Goal: Information Seeking & Learning: Check status

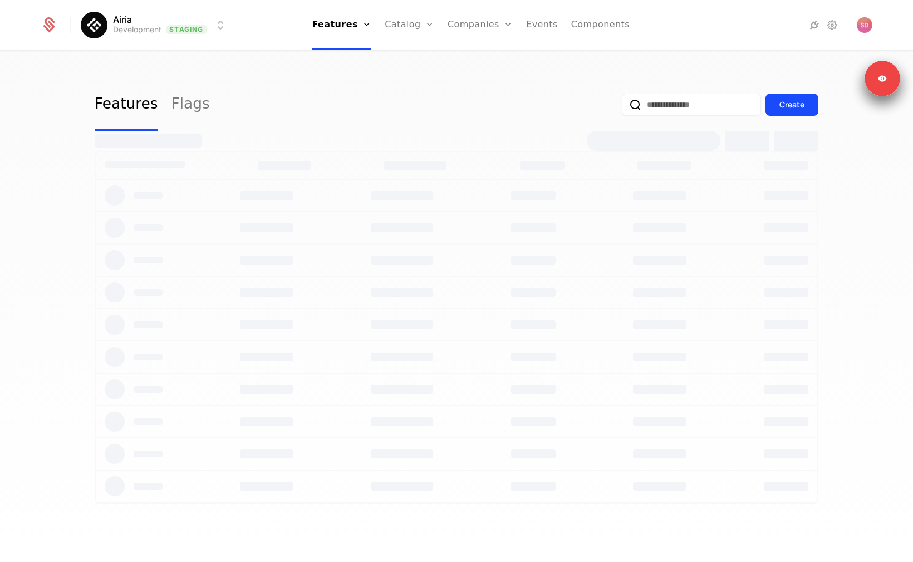
select select "**"
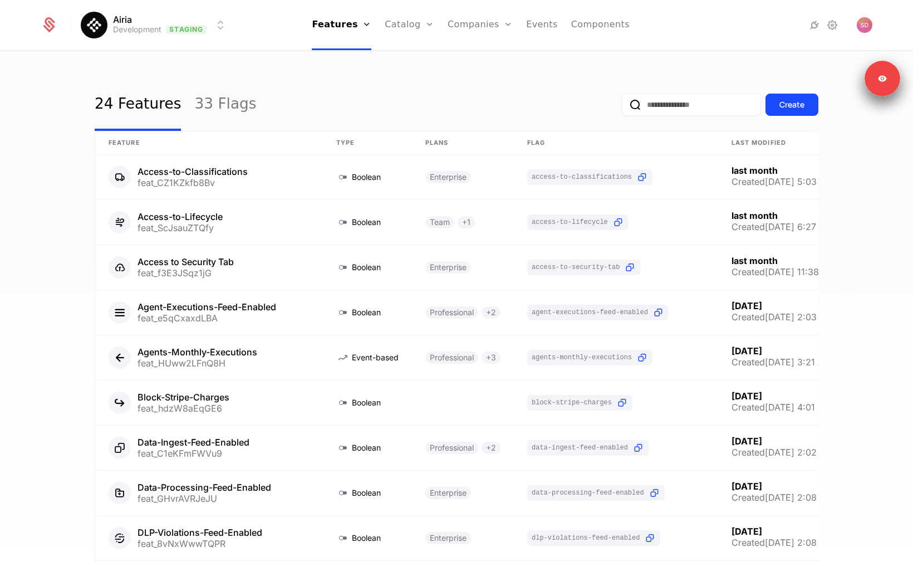
click at [164, 33] on html "Airia Development Staging Features Features Flags Catalog Plans Add Ons Credits…" at bounding box center [456, 281] width 913 height 562
click at [164, 32] on html "Airia Development Staging Features Features Flags Catalog Plans Add Ons Credits…" at bounding box center [456, 281] width 913 height 562
click at [363, 70] on div "24 Features 33 Flags Create Feature Type Plans Flag Last Modified Access-to-Cla…" at bounding box center [456, 310] width 913 height 517
click at [496, 19] on link "Companies" at bounding box center [480, 25] width 65 height 50
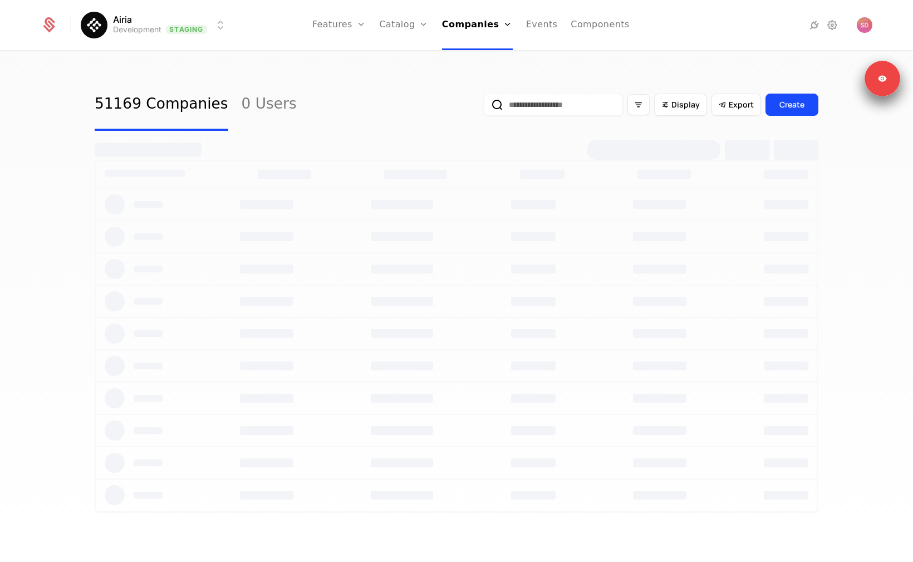
select select "**"
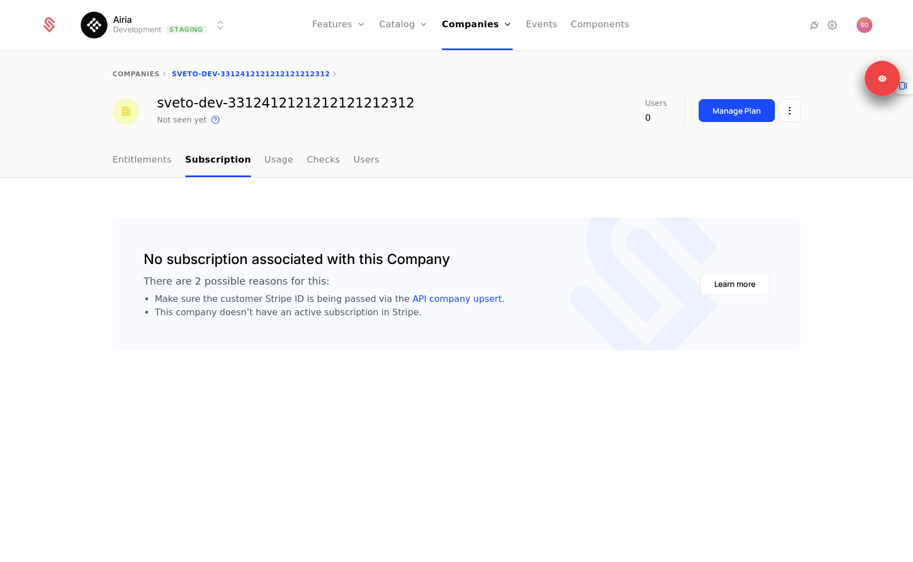
click at [158, 154] on link "Entitlements" at bounding box center [142, 160] width 60 height 33
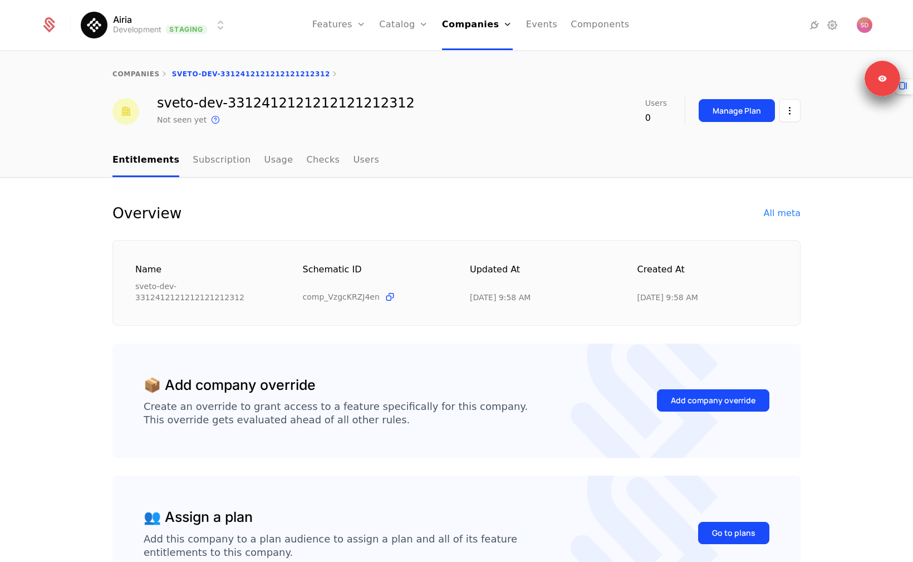
click at [731, 218] on div "Overview All meta" at bounding box center [456, 213] width 688 height 18
click at [731, 216] on div "All meta" at bounding box center [782, 213] width 37 height 13
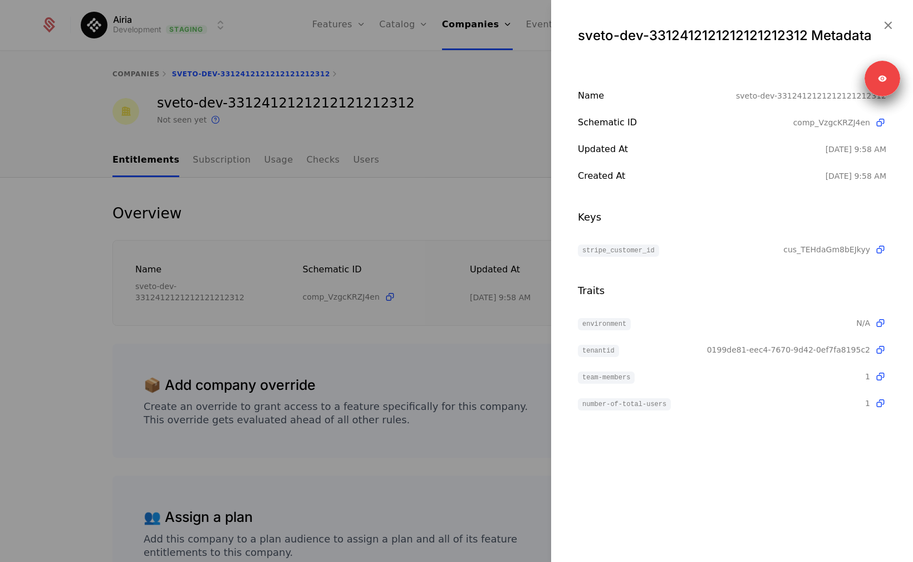
click at [731, 248] on span "cus_TEHdaGm8bEJkyy" at bounding box center [827, 249] width 87 height 11
click at [731, 294] on div "Traits" at bounding box center [732, 291] width 308 height 16
click at [731, 249] on icon at bounding box center [881, 250] width 12 height 12
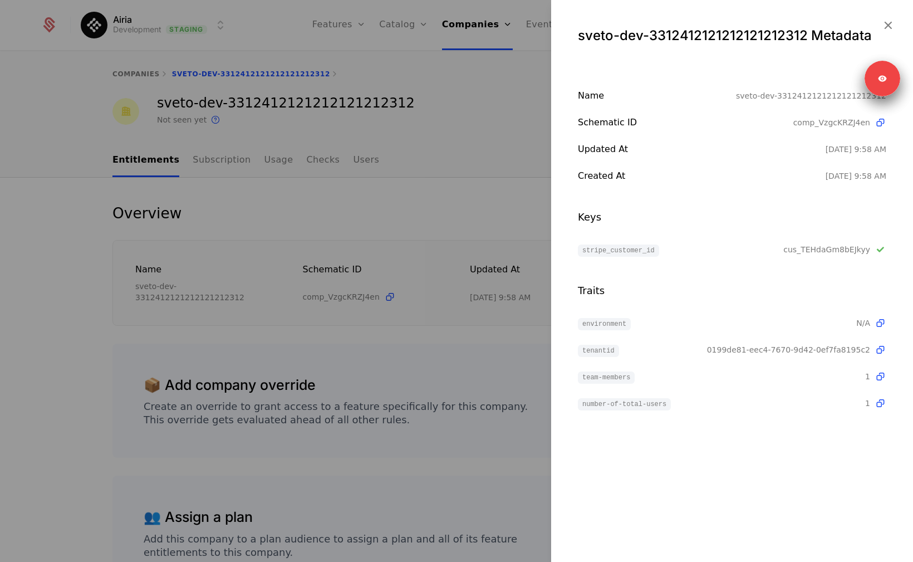
click at [483, 214] on div at bounding box center [456, 281] width 913 height 562
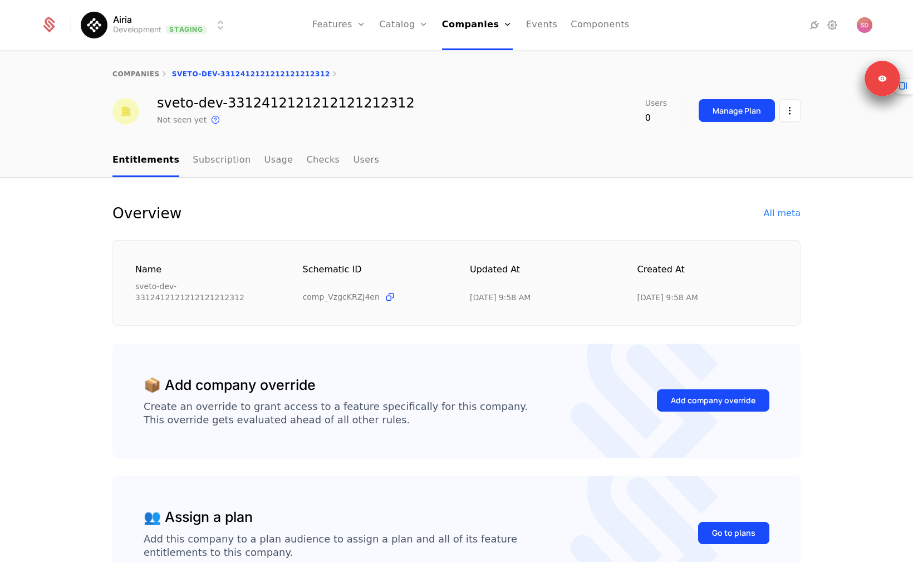
click at [564, 159] on nav "Entitlements Subscription Usage Checks Users" at bounding box center [456, 160] width 688 height 33
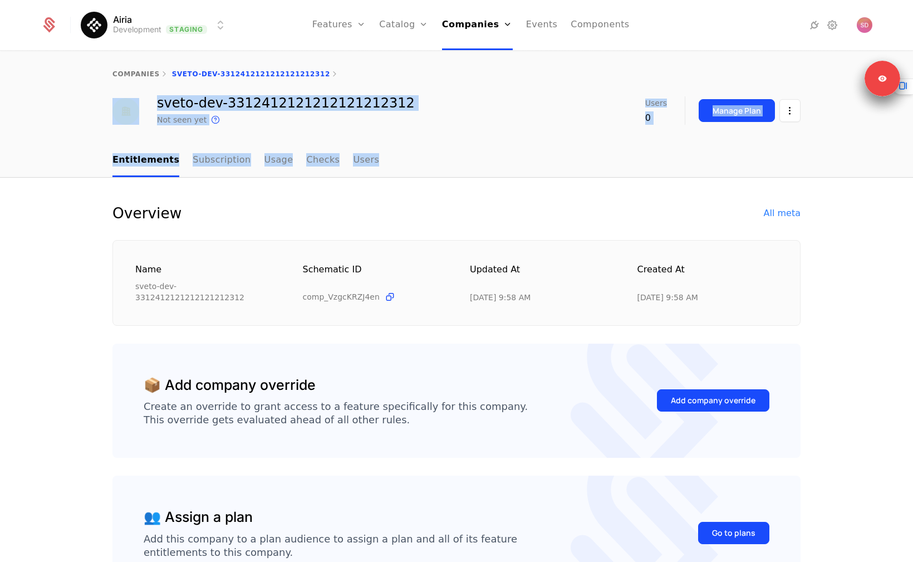
drag, startPoint x: 564, startPoint y: 159, endPoint x: 519, endPoint y: 64, distance: 105.4
click at [519, 64] on div "companies sveto-dev-3312412121212121212312 sveto-dev-3312412121212121212312 Not…" at bounding box center [456, 307] width 913 height 511
click at [519, 64] on div "companies sveto-dev-3312412121212121212312" at bounding box center [456, 74] width 913 height 45
drag, startPoint x: 106, startPoint y: 71, endPoint x: 448, endPoint y: 163, distance: 354.6
click at [448, 163] on div "companies sveto-dev-3312412121212121212312 sveto-dev-3312412121212121212312 Not…" at bounding box center [456, 307] width 913 height 511
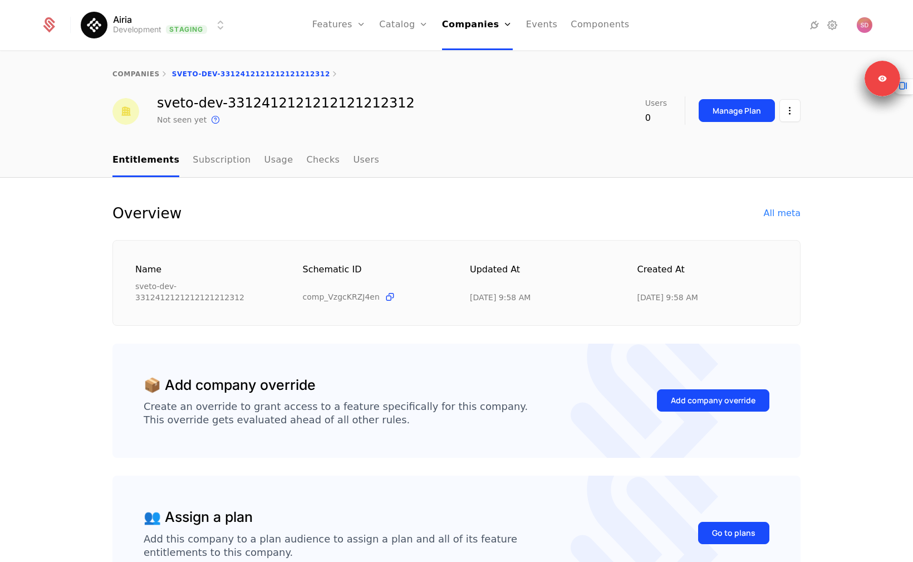
click at [448, 163] on nav "Entitlements Subscription Usage Checks Users" at bounding box center [456, 160] width 688 height 33
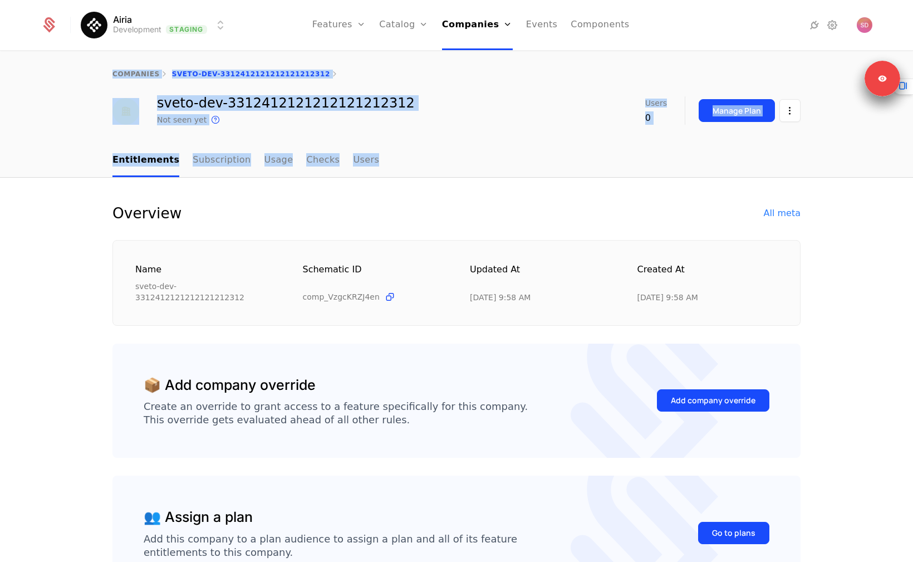
drag, startPoint x: 448, startPoint y: 163, endPoint x: 80, endPoint y: 75, distance: 378.5
click at [80, 75] on div "companies sveto-dev-3312412121212121212312 sveto-dev-3312412121212121212312 Not…" at bounding box center [456, 307] width 913 height 511
click at [81, 75] on div "companies sveto-dev-3312412121212121212312" at bounding box center [456, 74] width 913 height 45
drag, startPoint x: 81, startPoint y: 75, endPoint x: 443, endPoint y: 182, distance: 377.8
click at [443, 182] on div "companies sveto-dev-3312412121212121212312 sveto-dev-3312412121212121212312 Not…" at bounding box center [456, 307] width 913 height 511
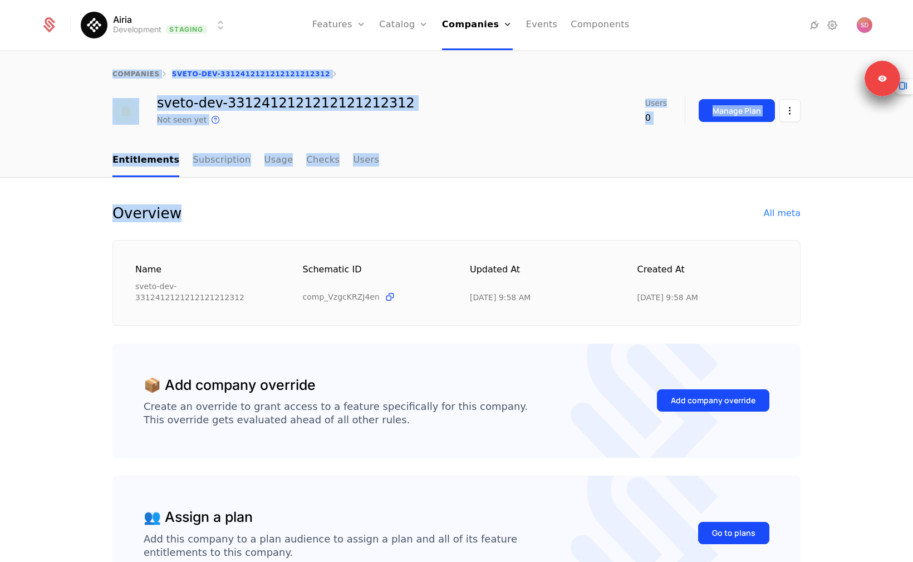
click at [443, 182] on div "Overview All meta Name sveto-dev-3312412121212121212312 Schematic ID comp_VzgcK…" at bounding box center [456, 415] width 913 height 475
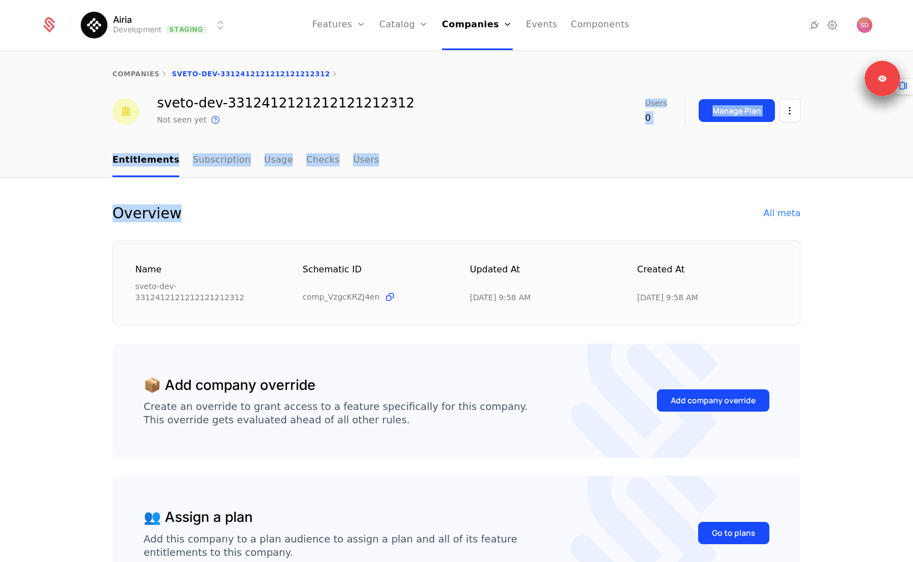
drag, startPoint x: 443, startPoint y: 182, endPoint x: 202, endPoint y: 116, distance: 249.8
click at [202, 116] on div "companies sveto-dev-3312412121212121212312 sveto-dev-3312412121212121212312 Not…" at bounding box center [456, 307] width 913 height 511
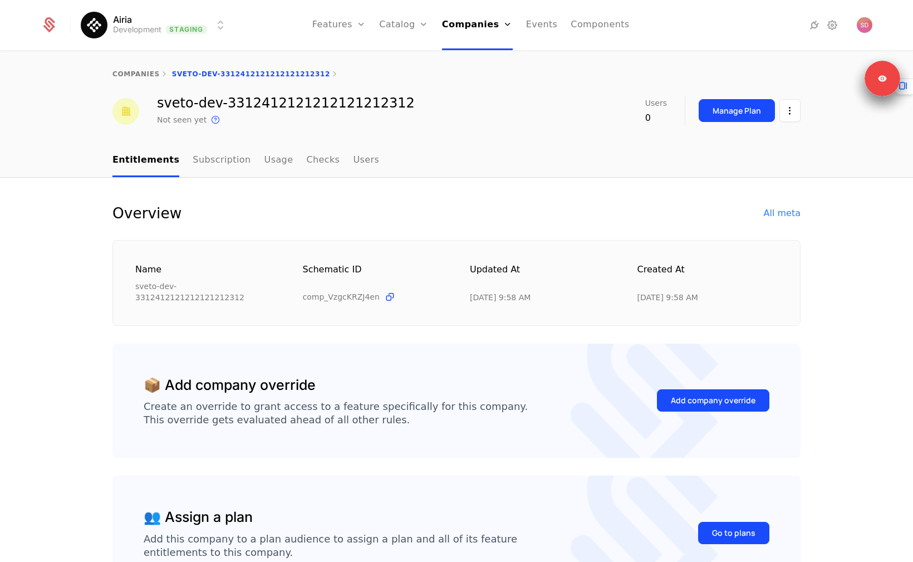
click at [75, 126] on div "sveto-dev-3312412121212121212312 Not seen yet This is the date a track or ident…" at bounding box center [456, 111] width 913 height 30
click at [352, 220] on div "Overview All meta" at bounding box center [456, 213] width 688 height 18
click at [276, 220] on div "Overview All meta" at bounding box center [456, 213] width 688 height 18
drag, startPoint x: 276, startPoint y: 220, endPoint x: 237, endPoint y: 156, distance: 74.5
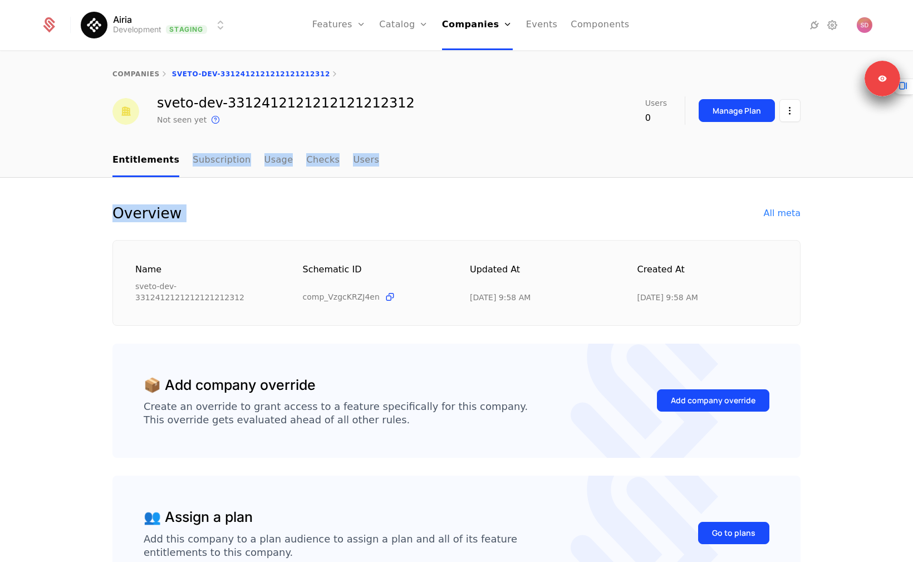
click at [237, 156] on div "companies sveto-dev-3312412121212121212312 sveto-dev-3312412121212121212312 Not…" at bounding box center [456, 307] width 913 height 511
click at [208, 89] on div "companies sveto-dev-3312412121212121212312" at bounding box center [456, 74] width 913 height 45
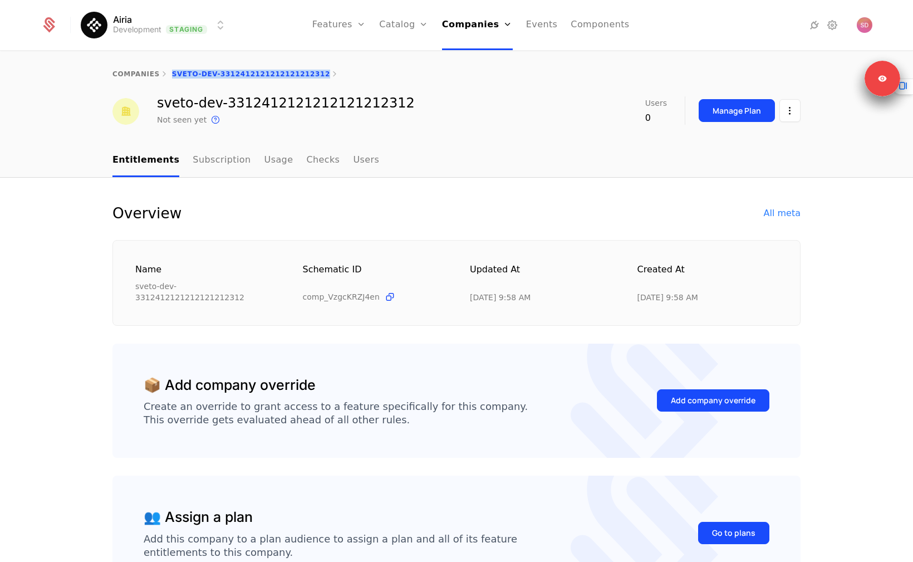
click at [208, 89] on div "companies sveto-dev-3312412121212121212312" at bounding box center [456, 74] width 913 height 45
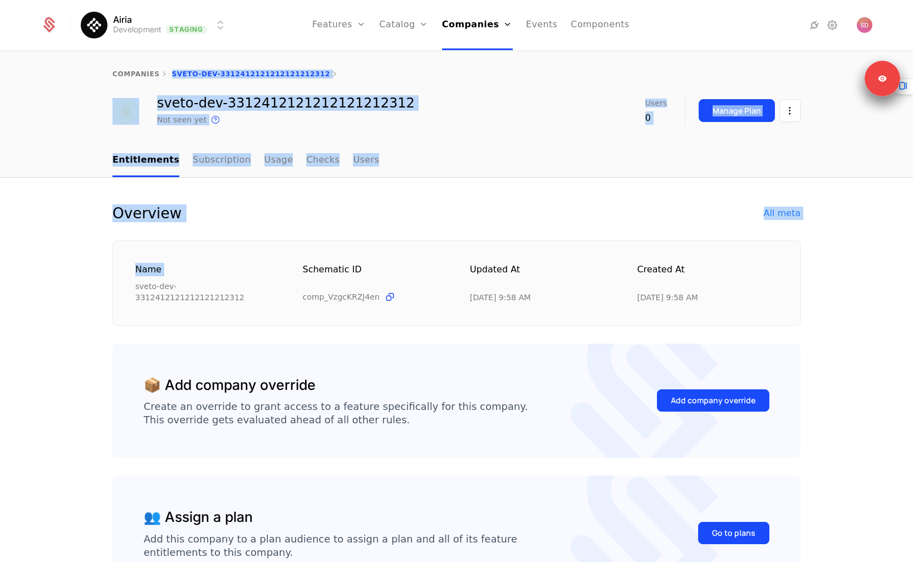
drag, startPoint x: 208, startPoint y: 89, endPoint x: 224, endPoint y: 249, distance: 161.2
click at [224, 249] on div "companies sveto-dev-3312412121212121212312 sveto-dev-3312412121212121212312 Not…" at bounding box center [456, 307] width 913 height 511
click at [224, 249] on div "Name sveto-dev-3312412121212121212312 Schematic ID comp_VzgcKRZJ4en Updated at …" at bounding box center [456, 283] width 688 height 86
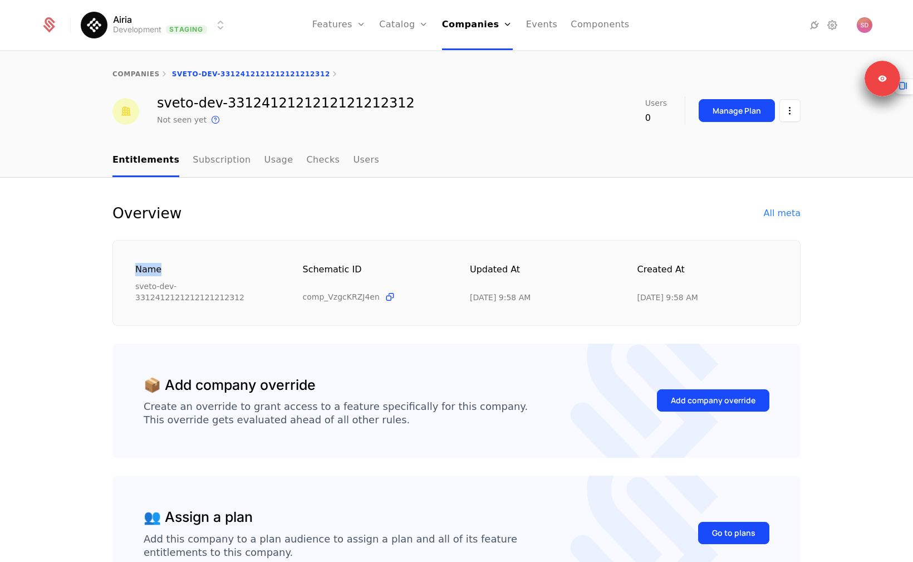
click at [224, 248] on div "Name sveto-dev-3312412121212121212312 Schematic ID comp_VzgcKRZJ4en Updated at …" at bounding box center [456, 283] width 688 height 86
drag, startPoint x: 224, startPoint y: 248, endPoint x: 205, endPoint y: 185, distance: 66.1
click at [205, 185] on div "Overview All meta Name sveto-dev-3312412121212121212312 Schematic ID comp_VzgcK…" at bounding box center [456, 415] width 913 height 475
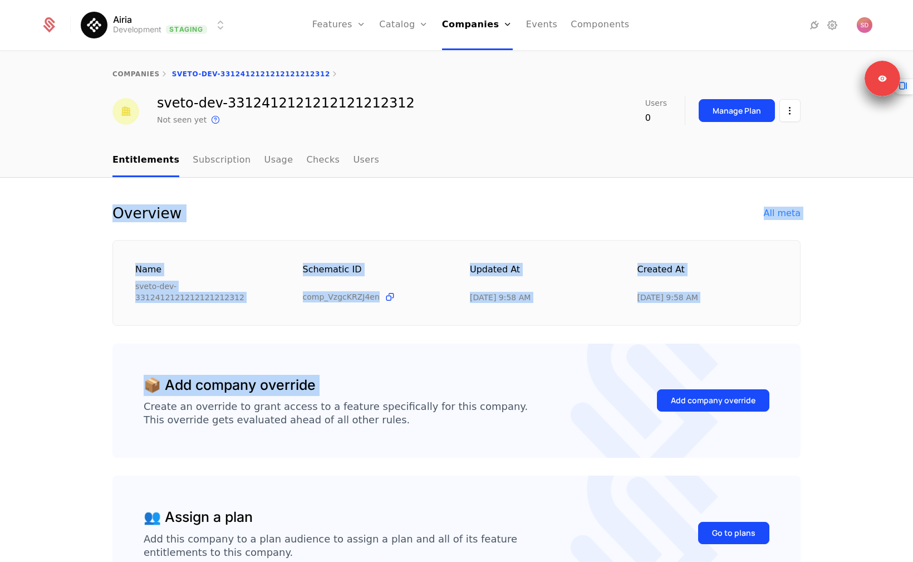
drag, startPoint x: 205, startPoint y: 185, endPoint x: 259, endPoint y: 359, distance: 182.5
click at [259, 359] on div "Overview All meta Name sveto-dev-3312412121212121212312 Schematic ID comp_VzgcK…" at bounding box center [456, 415] width 913 height 475
click at [259, 359] on div "📦 Add company override Create an override to grant access to a feature specific…" at bounding box center [456, 401] width 688 height 115
drag, startPoint x: 259, startPoint y: 359, endPoint x: 242, endPoint y: 198, distance: 162.5
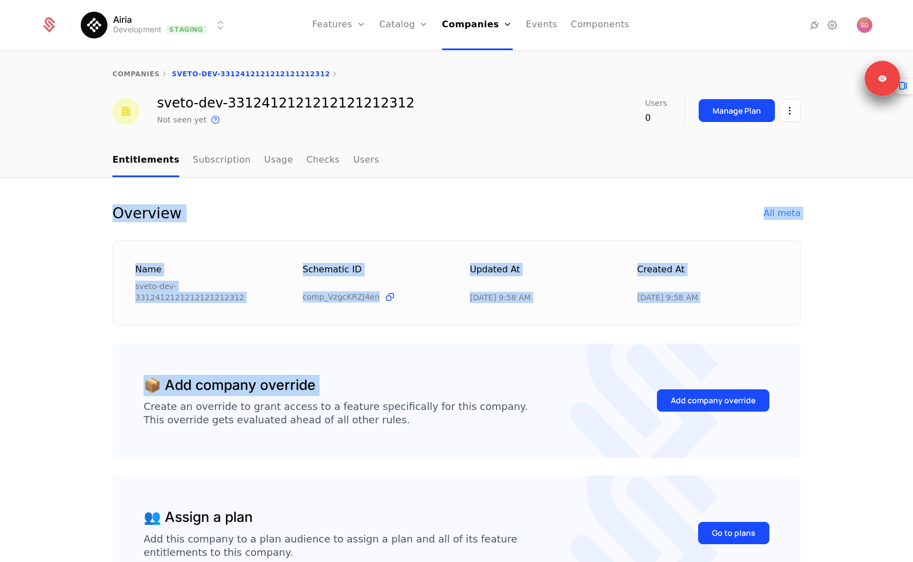
click at [241, 198] on div "Overview All meta Name sveto-dev-3312412121212121212312 Schematic ID comp_VzgcK…" at bounding box center [456, 415] width 913 height 475
click at [242, 198] on div "Overview All meta Name sveto-dev-3312412121212121212312 Schematic ID comp_VzgcK…" at bounding box center [456, 415] width 913 height 475
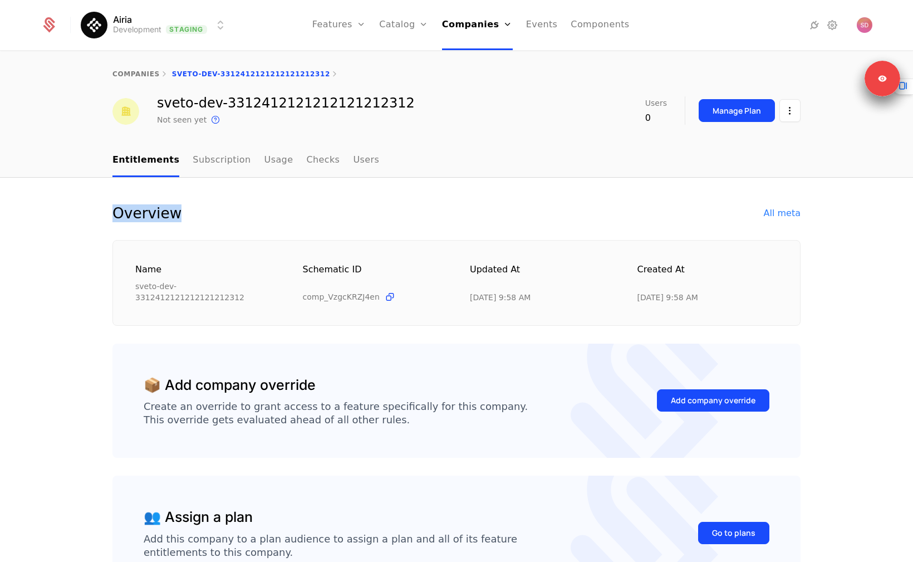
click at [242, 198] on div "Overview All meta Name sveto-dev-3312412121212121212312 Schematic ID comp_VzgcK…" at bounding box center [456, 415] width 913 height 475
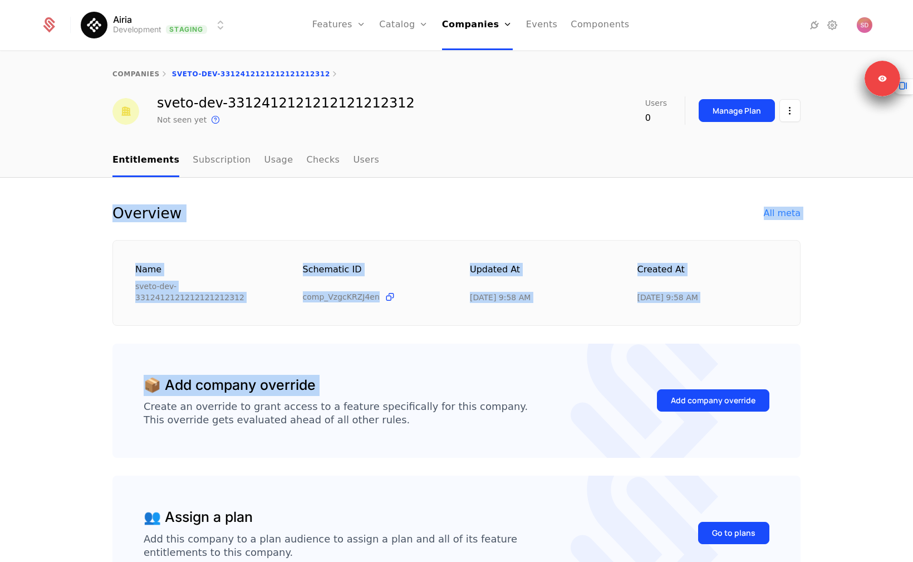
drag, startPoint x: 242, startPoint y: 198, endPoint x: 324, endPoint y: 371, distance: 191.8
click at [324, 371] on div "Overview All meta Name sveto-dev-3312412121212121212312 Schematic ID comp_VzgcK…" at bounding box center [456, 415] width 913 height 475
click at [324, 375] on div "📦 Add company override Create an override to grant access to a feature specific…" at bounding box center [336, 401] width 384 height 52
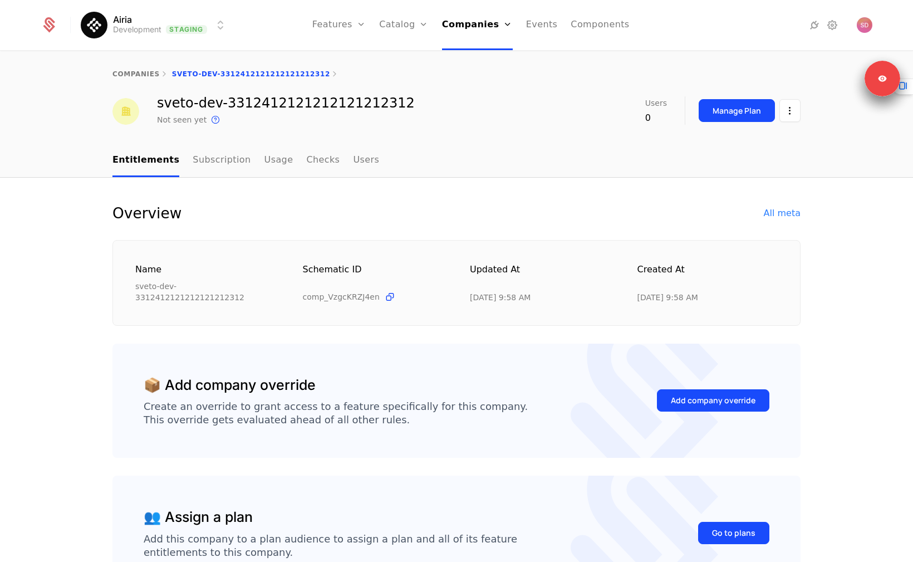
click at [324, 375] on div "📦 Add company override Create an override to grant access to a feature specific…" at bounding box center [336, 401] width 384 height 52
click at [366, 400] on div "Create an override to grant access to a feature specifically for this company. …" at bounding box center [336, 413] width 384 height 27
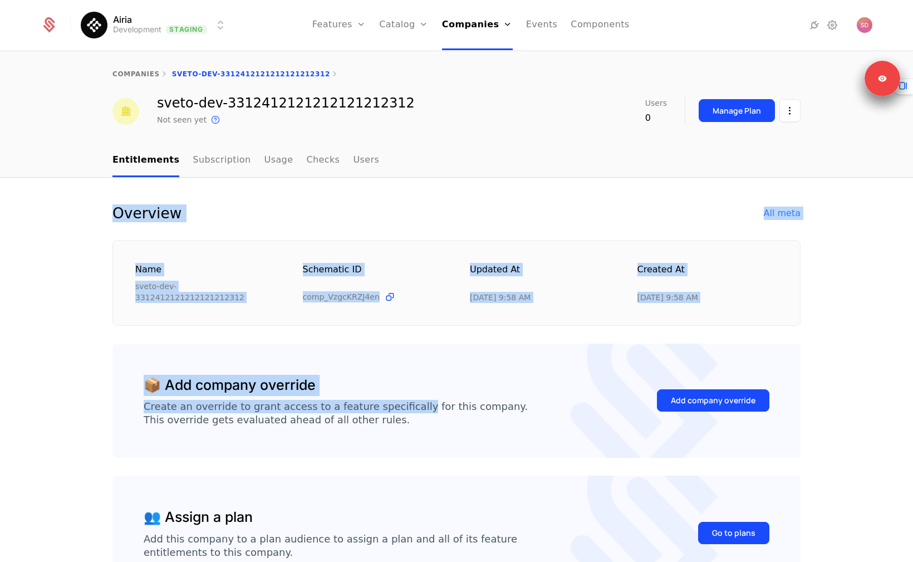
drag, startPoint x: 366, startPoint y: 400, endPoint x: 309, endPoint y: 184, distance: 222.9
click at [309, 184] on div "Overview All meta Name sveto-dev-3312412121212121212312 Schematic ID comp_VzgcK…" at bounding box center [456, 415] width 913 height 475
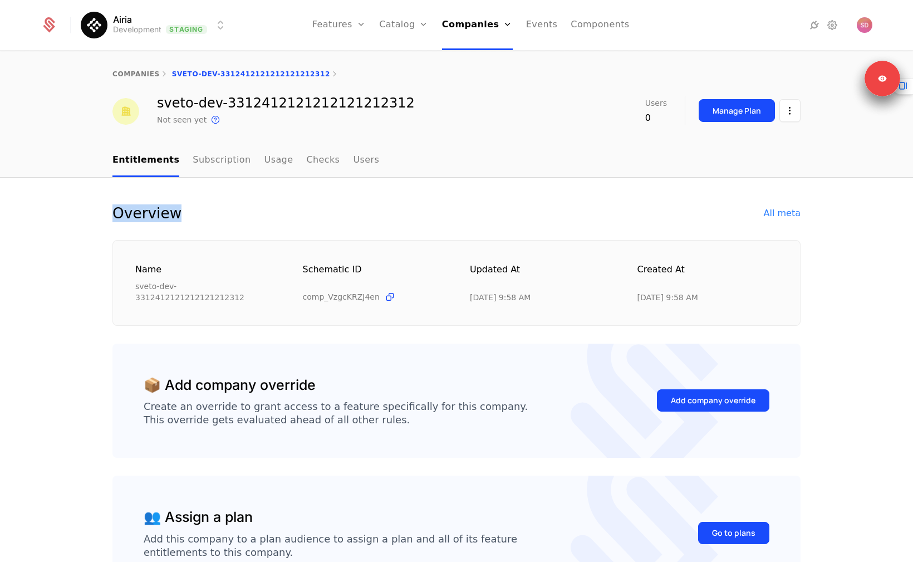
click at [309, 184] on div "Overview All meta Name sveto-dev-3312412121212121212312 Schematic ID comp_VzgcK…" at bounding box center [456, 415] width 913 height 475
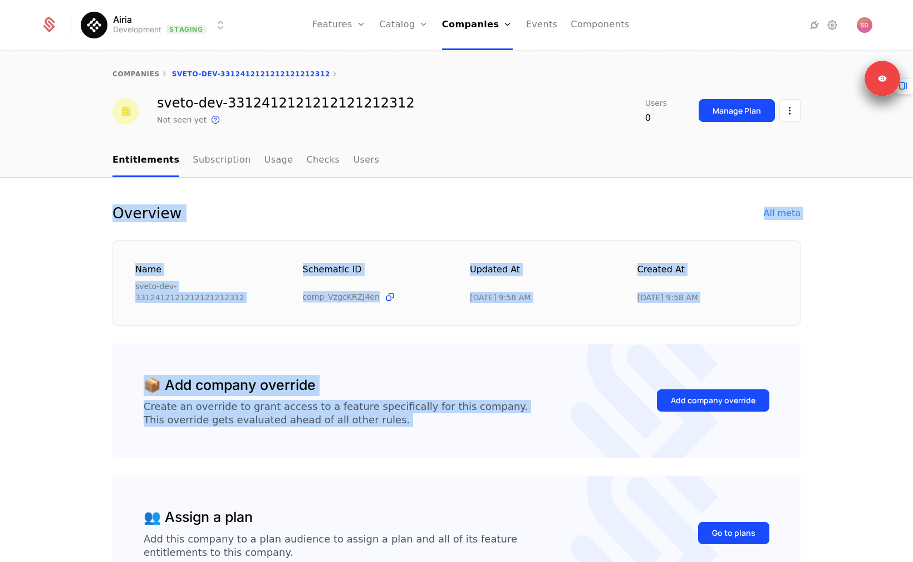
drag, startPoint x: 309, startPoint y: 184, endPoint x: 361, endPoint y: 421, distance: 242.4
click at [367, 424] on div "Overview All meta Name sveto-dev-3312412121212121212312 Schematic ID comp_VzgcK…" at bounding box center [456, 415] width 913 height 475
click at [361, 421] on div "📦 Add company override Create an override to grant access to a feature specific…" at bounding box center [456, 401] width 688 height 115
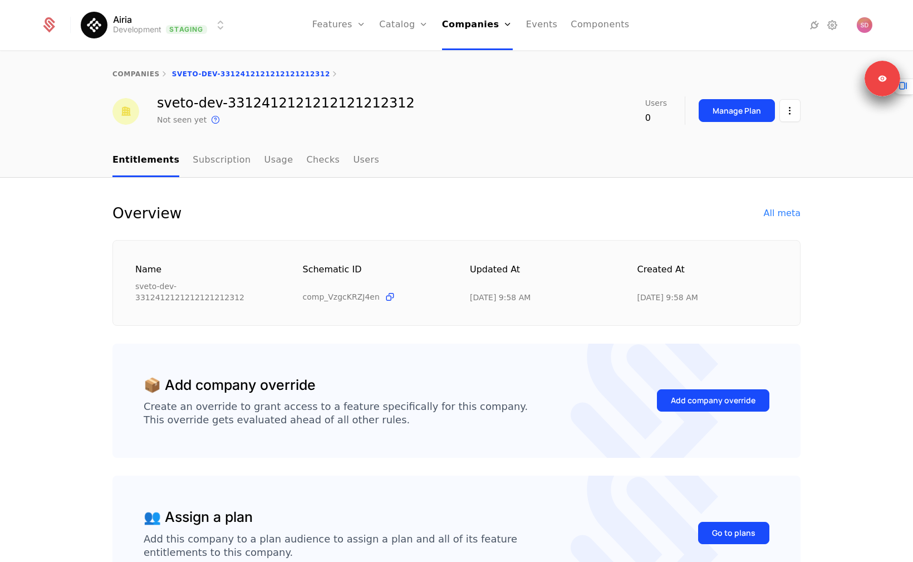
click at [361, 421] on div "📦 Add company override Create an override to grant access to a feature specific…" at bounding box center [456, 401] width 688 height 115
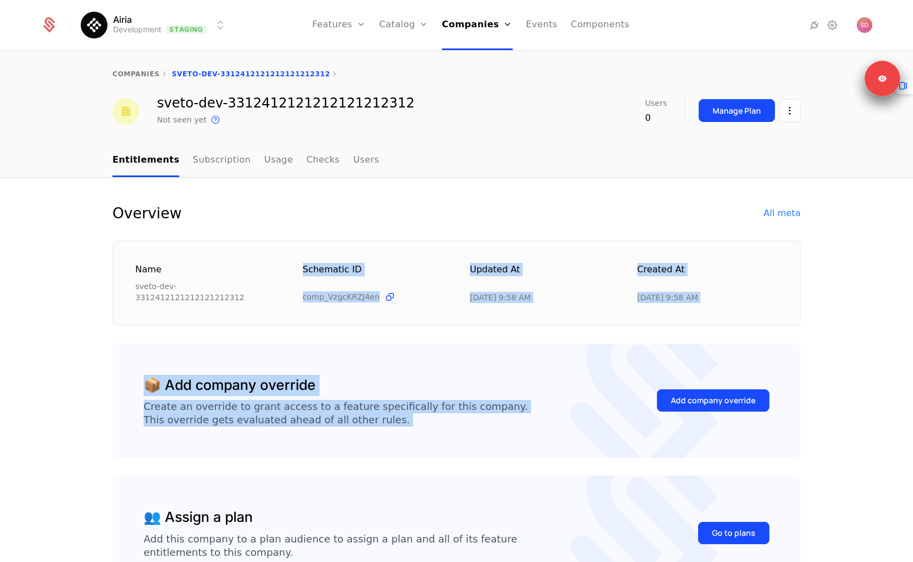
drag, startPoint x: 361, startPoint y: 421, endPoint x: 321, endPoint y: 258, distance: 168.0
click at [321, 258] on div "Overview All meta Name sveto-dev-3312412121212121212312 Schematic ID comp_VzgcK…" at bounding box center [456, 415] width 688 height 422
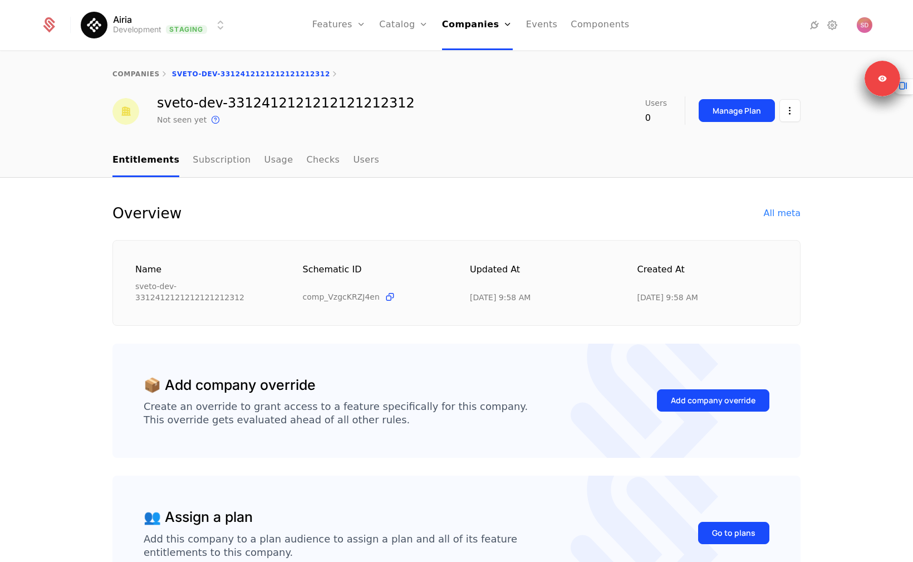
click at [296, 205] on div "Overview All meta" at bounding box center [456, 213] width 688 height 18
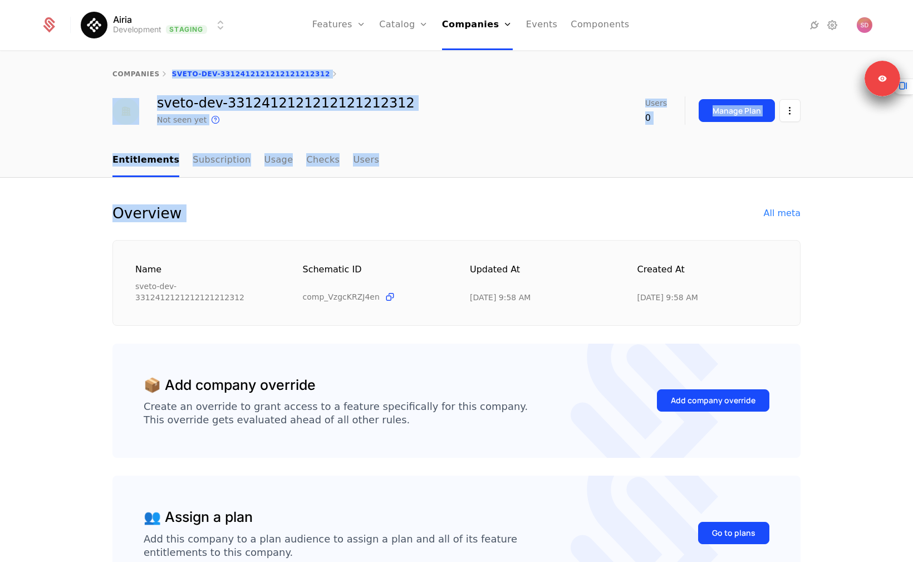
drag, startPoint x: 296, startPoint y: 205, endPoint x: 222, endPoint y: 66, distance: 157.4
click at [222, 66] on div "companies sveto-dev-3312412121212121212312 sveto-dev-3312412121212121212312 Not…" at bounding box center [456, 307] width 913 height 511
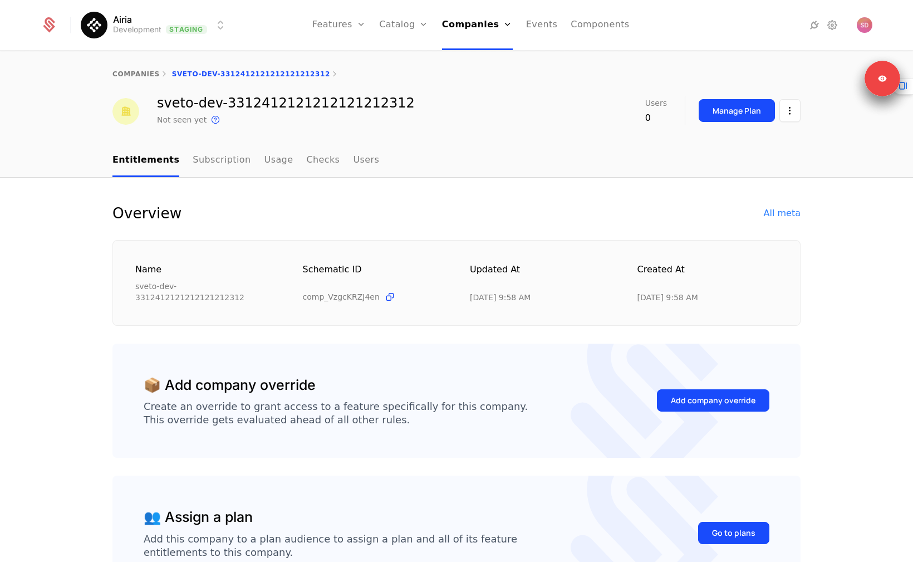
click at [229, 94] on div "companies sveto-dev-3312412121212121212312" at bounding box center [456, 74] width 913 height 45
click at [320, 74] on div "companies sveto-dev-3312412121212121212312" at bounding box center [456, 74] width 688 height 9
click at [340, 204] on div "Overview All meta" at bounding box center [456, 213] width 688 height 18
click at [165, 111] on div "sveto-dev-3312412121212121212312 Not seen yet This is the date a track or ident…" at bounding box center [286, 111] width 258 height 30
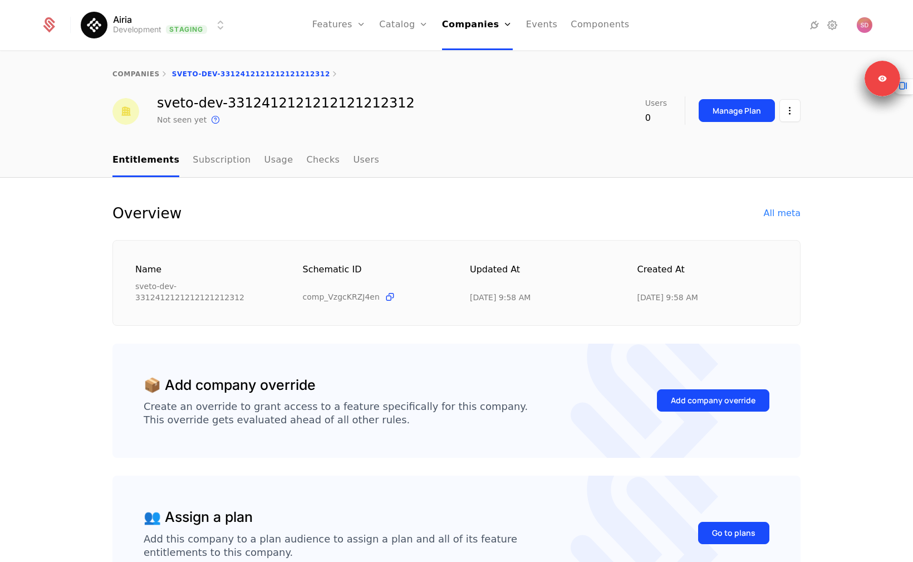
click at [167, 107] on div "sveto-dev-3312412121212121212312" at bounding box center [286, 102] width 258 height 13
drag, startPoint x: 167, startPoint y: 107, endPoint x: 340, endPoint y: 97, distance: 174.0
click at [340, 97] on div "sveto-dev-3312412121212121212312" at bounding box center [286, 102] width 258 height 13
copy div "sveto-dev-3312412121212121212312"
click at [230, 202] on div "Overview All meta Name sveto-dev-3312412121212121212312 Schematic ID comp_VzgcK…" at bounding box center [456, 415] width 913 height 475
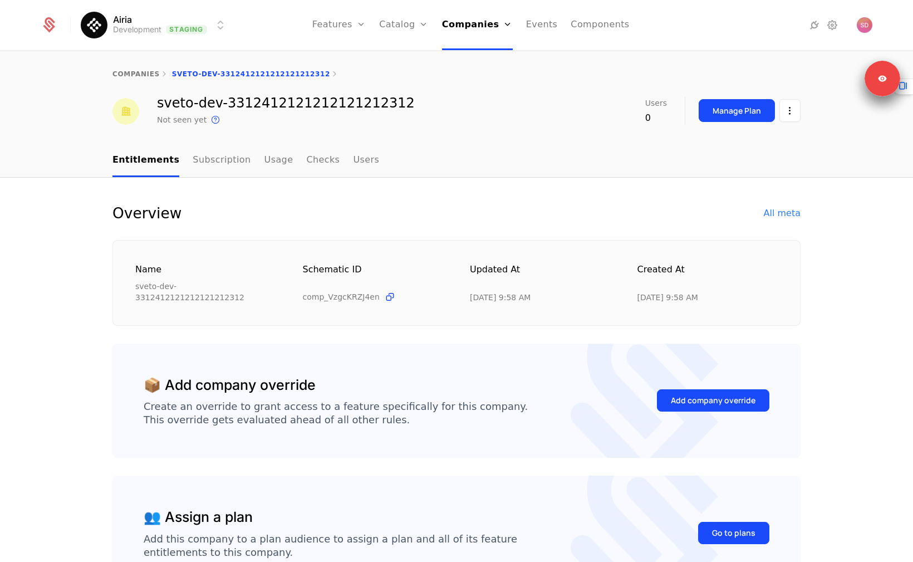
click at [731, 30] on icon at bounding box center [814, 24] width 13 height 13
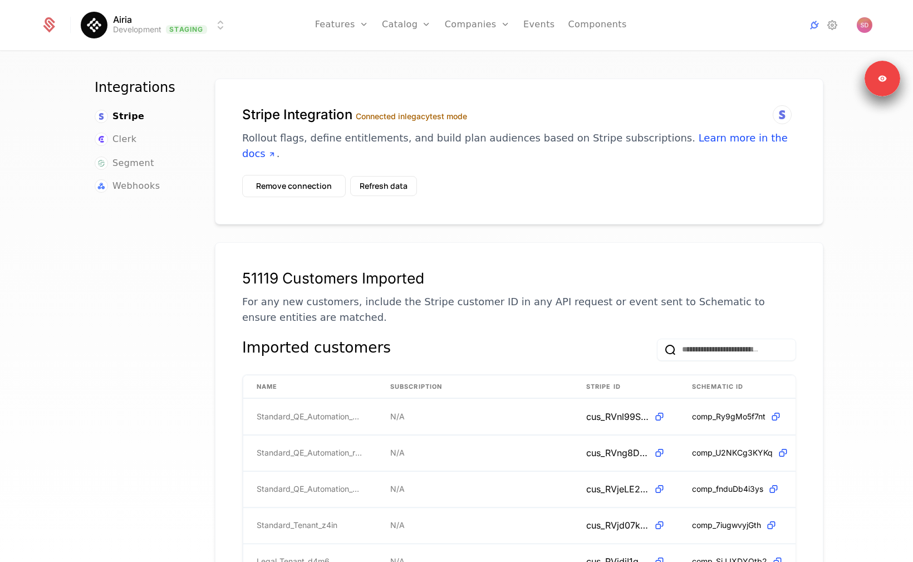
click at [391, 176] on button "Refresh data" at bounding box center [383, 186] width 67 height 20
click at [543, 188] on div "Stripe Integration Connected in legacy test mode Rollout flags, define entitlem…" at bounding box center [519, 152] width 609 height 146
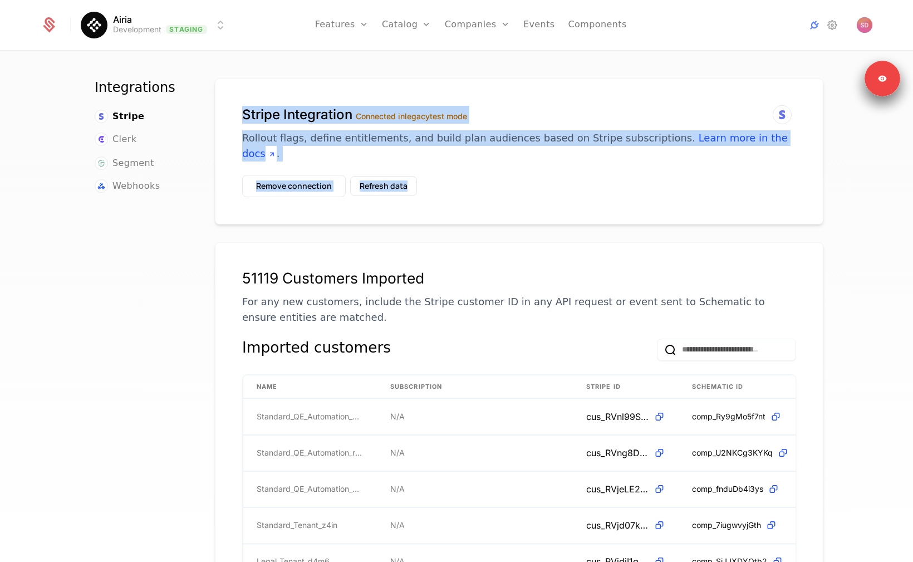
drag, startPoint x: 503, startPoint y: 177, endPoint x: 502, endPoint y: 187, distance: 10.6
click at [502, 187] on div "Stripe Integration Connected in legacy test mode Rollout flags, define entitlem…" at bounding box center [519, 152] width 609 height 146
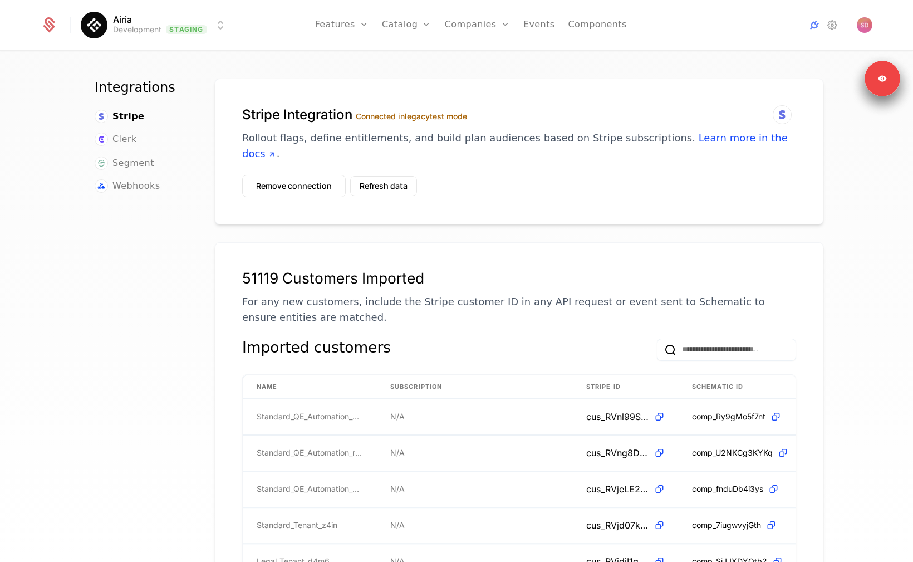
click at [588, 193] on div "Stripe Integration Connected in legacy test mode Rollout flags, define entitlem…" at bounding box center [519, 152] width 609 height 146
click at [466, 22] on link "Companies" at bounding box center [477, 25] width 65 height 50
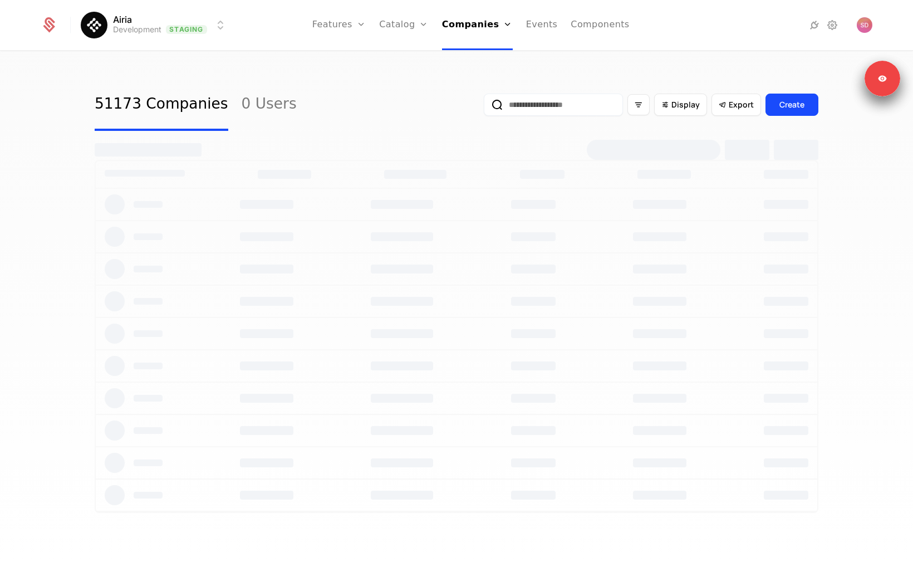
select select "**"
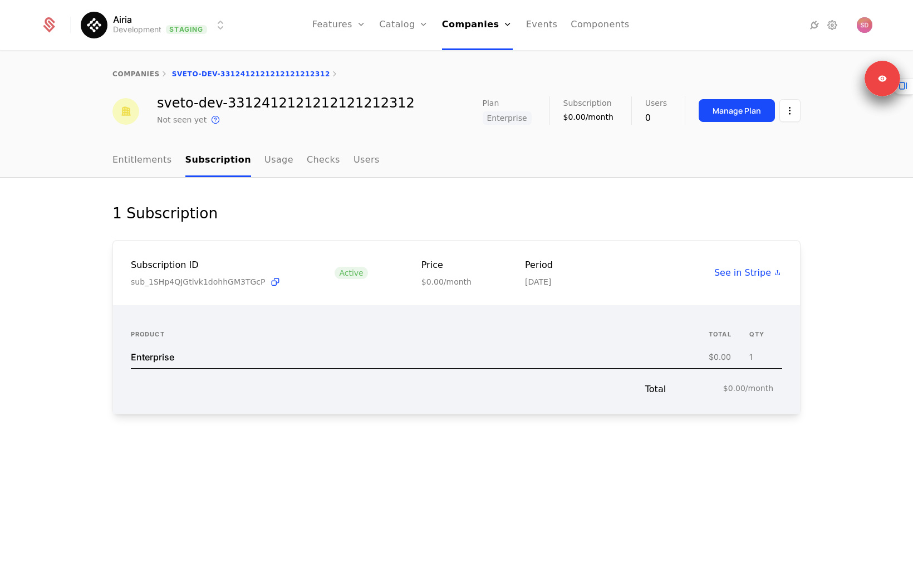
click at [443, 153] on nav "Entitlements Subscription Usage Checks Users" at bounding box center [456, 160] width 688 height 33
click at [376, 389] on div "Total $0.00/month" at bounding box center [457, 382] width 652 height 27
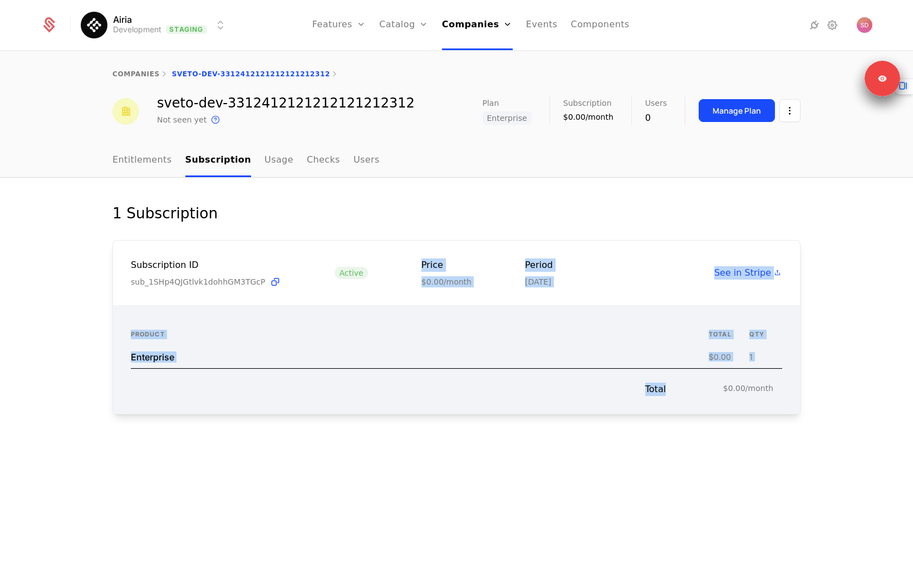
drag, startPoint x: 376, startPoint y: 389, endPoint x: 452, endPoint y: 253, distance: 155.6
click at [452, 253] on div "Subscription ID sub_1SHp4QJGtlvk1dohhGM3TGcP Active Price $0.00/month Period No…" at bounding box center [456, 327] width 688 height 174
click at [452, 253] on div "Subscription ID sub_1SHp4QJGtlvk1dohhGM3TGcP Active Price $0.00/month Period No…" at bounding box center [456, 273] width 687 height 65
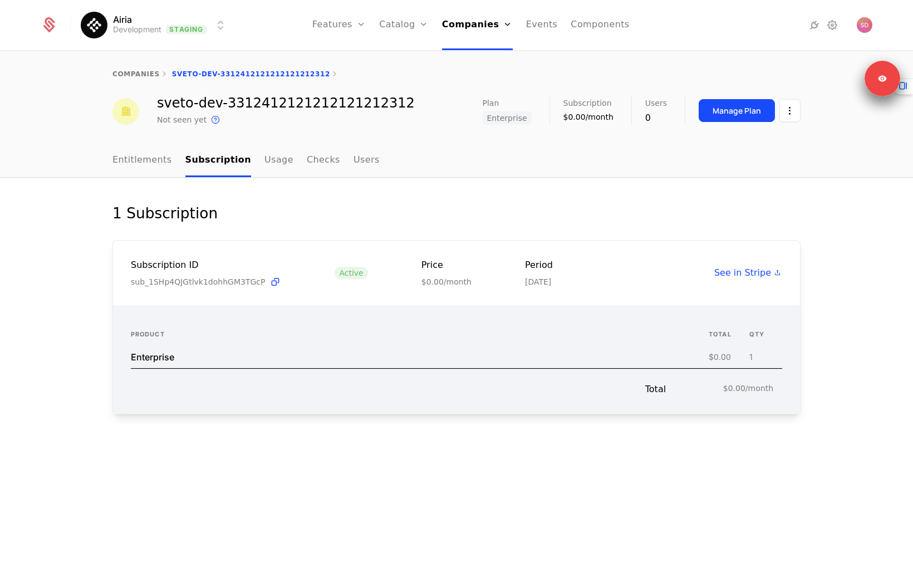
click at [450, 249] on div "Subscription ID sub_1SHp4QJGtlvk1dohhGM3TGcP Active Price $0.00/month Period No…" at bounding box center [456, 273] width 687 height 65
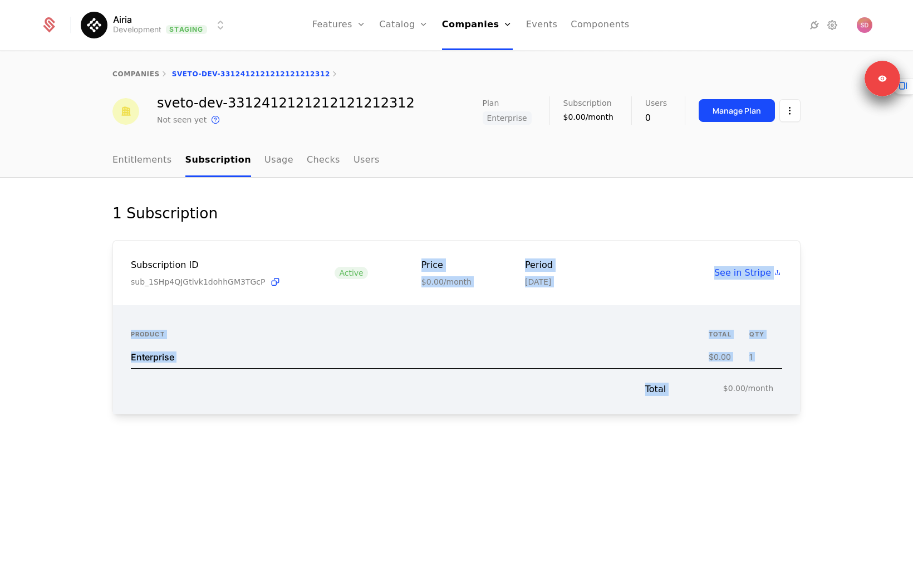
drag, startPoint x: 450, startPoint y: 249, endPoint x: 625, endPoint y: 432, distance: 252.5
click at [625, 432] on div "1 Subscription Subscription ID sub_1SHp4QJGtlvk1dohhGM3TGcP Active Price $0.00/…" at bounding box center [456, 327] width 688 height 246
drag, startPoint x: 663, startPoint y: 343, endPoint x: 533, endPoint y: 319, distance: 132.0
click at [533, 319] on div "Product total QTY Enterprise $0.00 1 Total $0.00/month" at bounding box center [456, 359] width 687 height 109
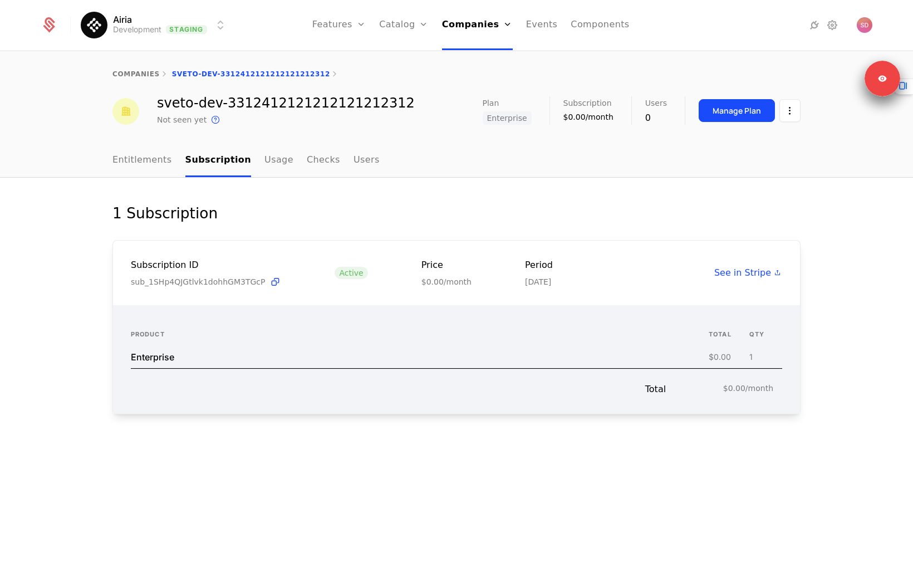
click at [533, 319] on div "Product total QTY Enterprise $0.00 1 Total $0.00/month" at bounding box center [456, 359] width 687 height 109
click at [378, 201] on div "1 Subscription Subscription ID sub_1SHp4QJGtlvk1dohhGM3TGcP Active Price $0.00/…" at bounding box center [456, 370] width 913 height 385
click at [418, 60] on div "companies sveto-dev-3312412121212121212312" at bounding box center [456, 74] width 913 height 45
click at [199, 33] on html "Airia Development Staging Features Features Flags Catalog Plans Add Ons Credits…" at bounding box center [456, 281] width 913 height 562
click at [365, 155] on html "Airia Development Staging Features Features Flags Catalog Plans Add Ons Credits…" at bounding box center [456, 281] width 913 height 562
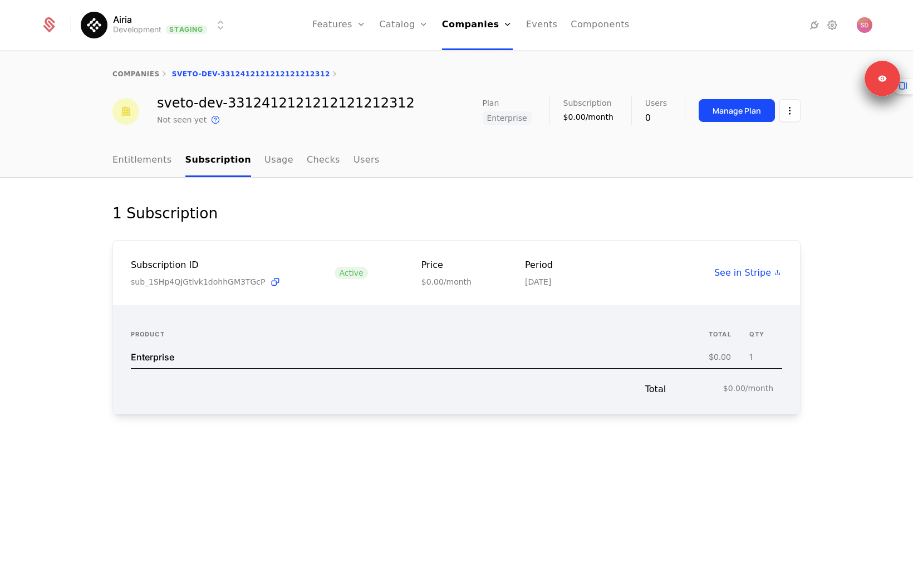
click at [336, 224] on div "1 Subscription Subscription ID sub_1SHp4QJGtlvk1dohhGM3TGcP Active Price $0.00/…" at bounding box center [456, 327] width 688 height 246
click at [360, 401] on div "Product total QTY Enterprise $0.00 1 Total $0.00/month" at bounding box center [456, 359] width 687 height 109
click at [316, 396] on div "Product total QTY Enterprise $0.00 1 Total $0.00/month" at bounding box center [456, 359] width 687 height 109
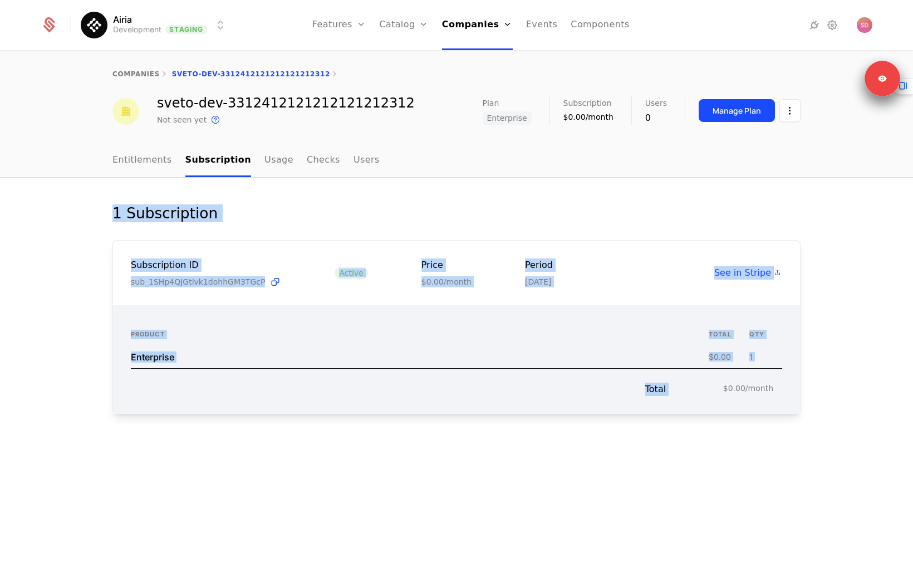
drag, startPoint x: 316, startPoint y: 396, endPoint x: 305, endPoint y: 190, distance: 206.3
click at [305, 190] on div "1 Subscription Subscription ID sub_1SHp4QJGtlvk1dohhGM3TGcP Active Price $0.00/…" at bounding box center [456, 370] width 913 height 385
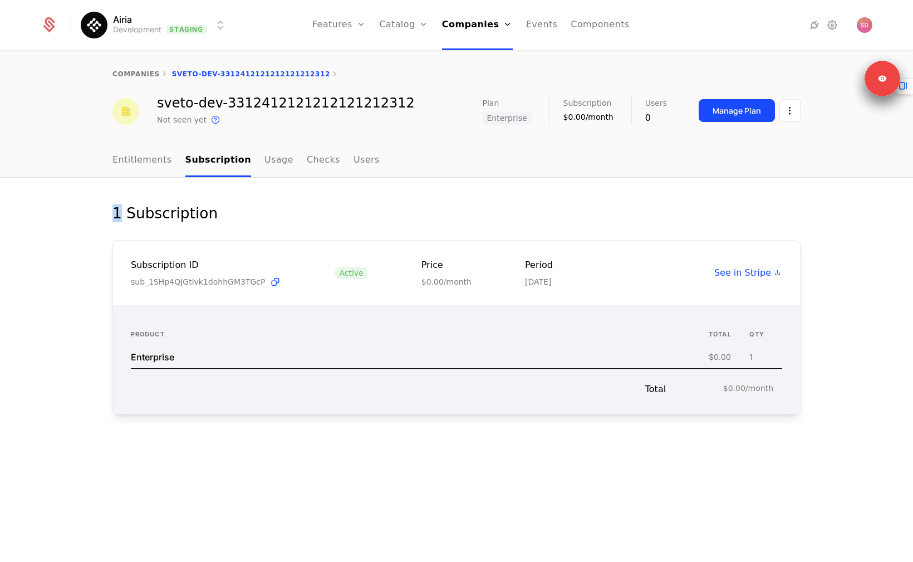
click at [305, 190] on div "1 Subscription Subscription ID sub_1SHp4QJGtlvk1dohhGM3TGcP Active Price $0.00/…" at bounding box center [456, 370] width 913 height 385
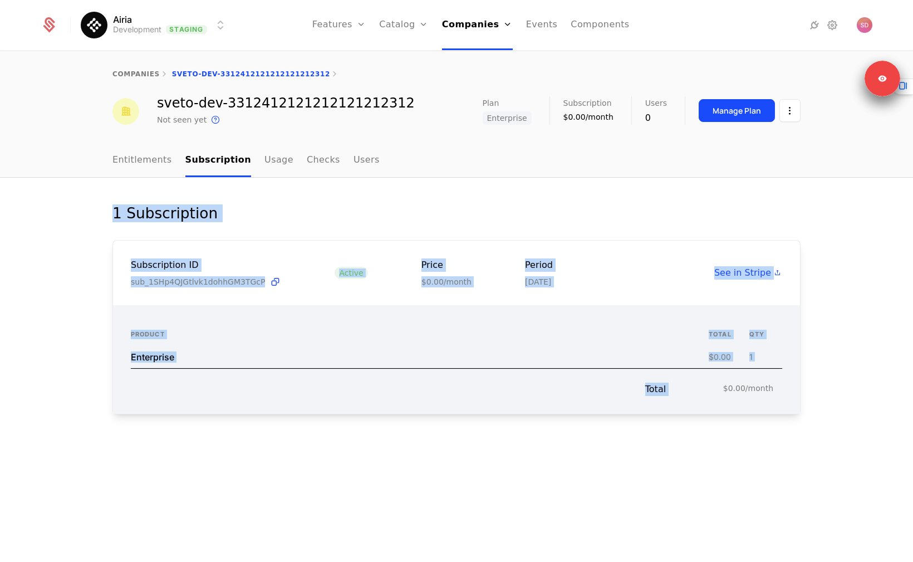
drag, startPoint x: 305, startPoint y: 190, endPoint x: 305, endPoint y: 380, distance: 190.4
click at [305, 380] on div "1 Subscription Subscription ID sub_1SHp4QJGtlvk1dohhGM3TGcP Active Price $0.00/…" at bounding box center [456, 370] width 913 height 385
click at [305, 380] on div "Total $0.00/month" at bounding box center [457, 382] width 652 height 27
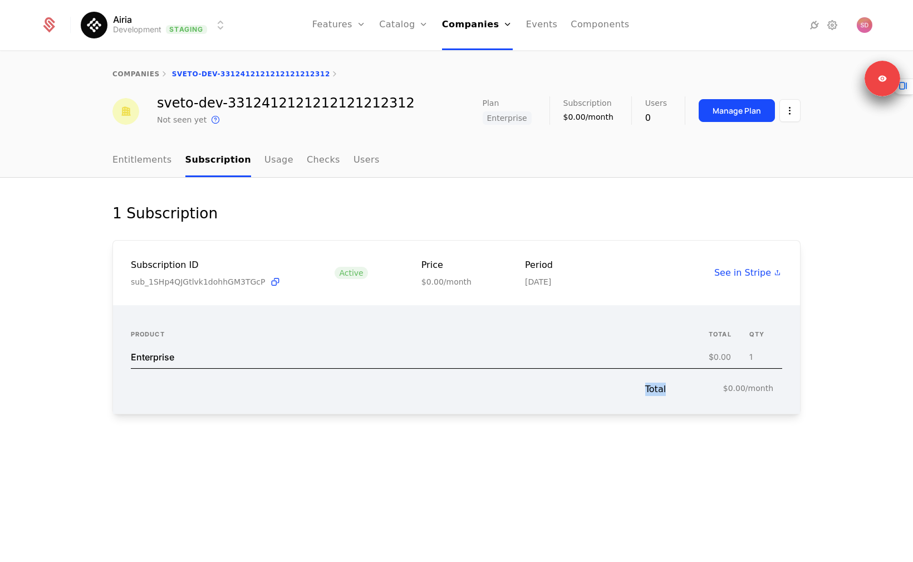
click at [305, 380] on div "Total $0.00/month" at bounding box center [457, 382] width 652 height 27
drag, startPoint x: 305, startPoint y: 380, endPoint x: 311, endPoint y: 376, distance: 7.6
click at [307, 378] on div "Total $0.00/month" at bounding box center [457, 382] width 652 height 27
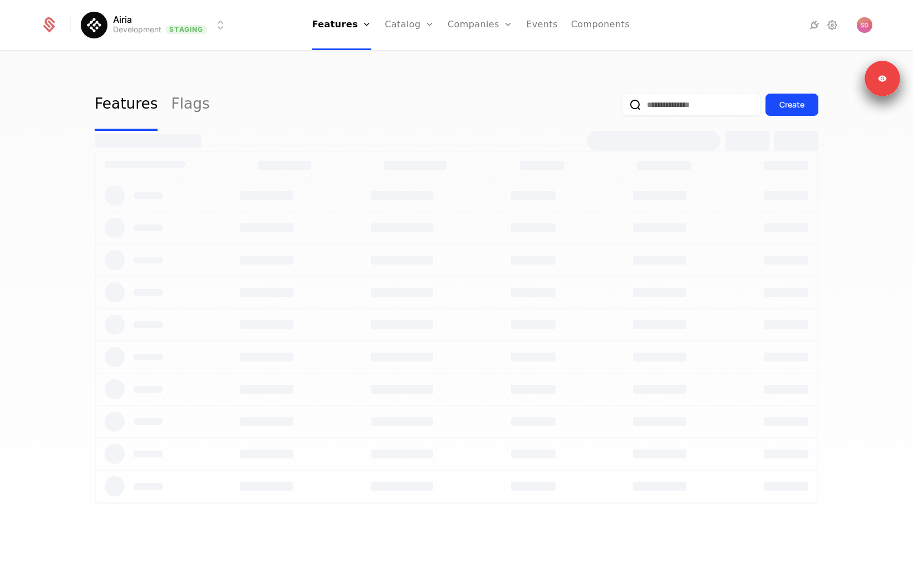
select select "**"
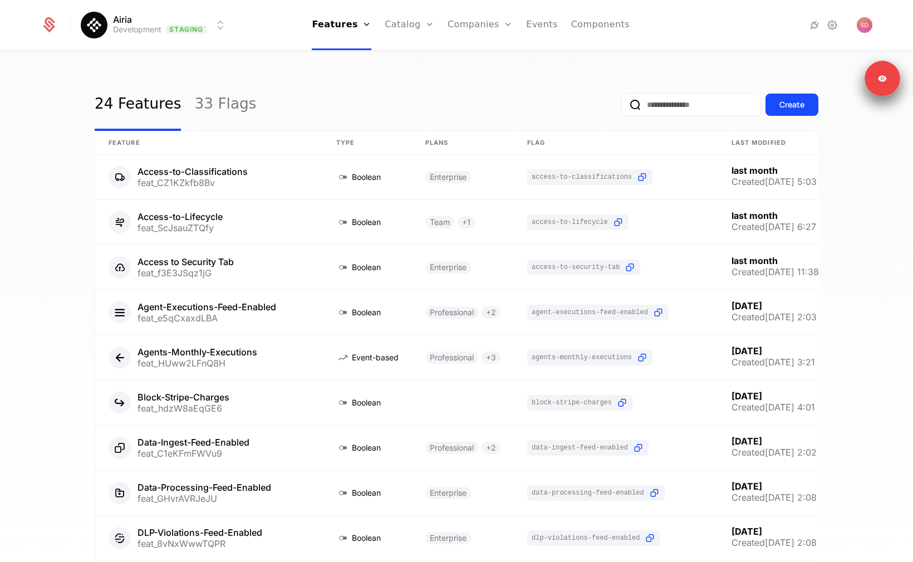
click at [506, 88] on div "24 Features 33 Flags Create" at bounding box center [457, 105] width 724 height 52
click at [145, 27] on html "Airia Development Staging Features Features Flags Catalog Plans Add Ons Credits…" at bounding box center [456, 281] width 913 height 562
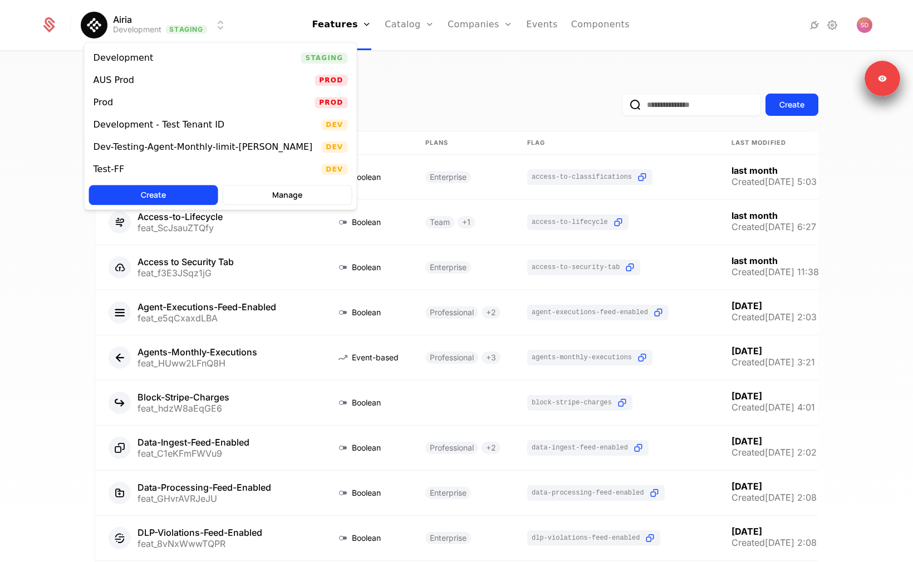
click at [144, 82] on div "AUS Prod Prod" at bounding box center [221, 80] width 272 height 22
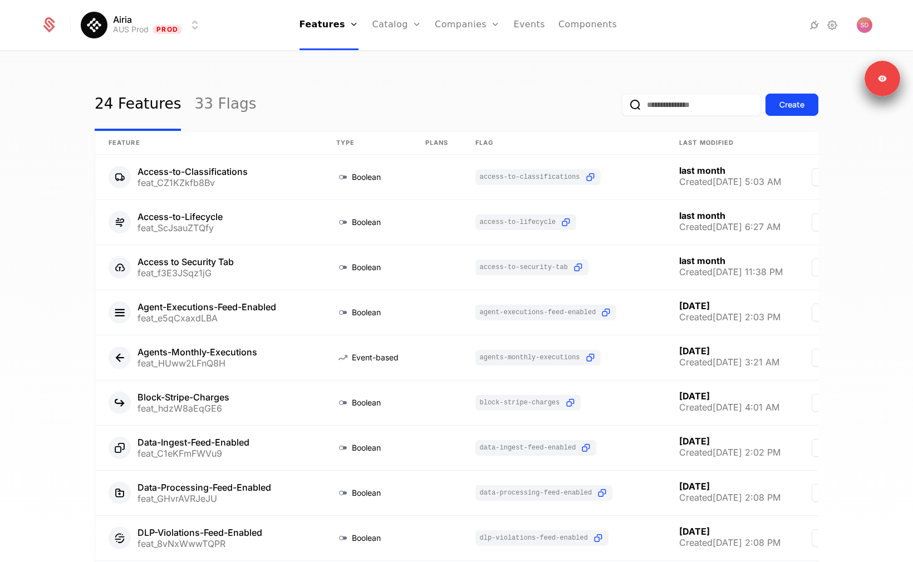
click at [817, 19] on icon at bounding box center [814, 24] width 13 height 13
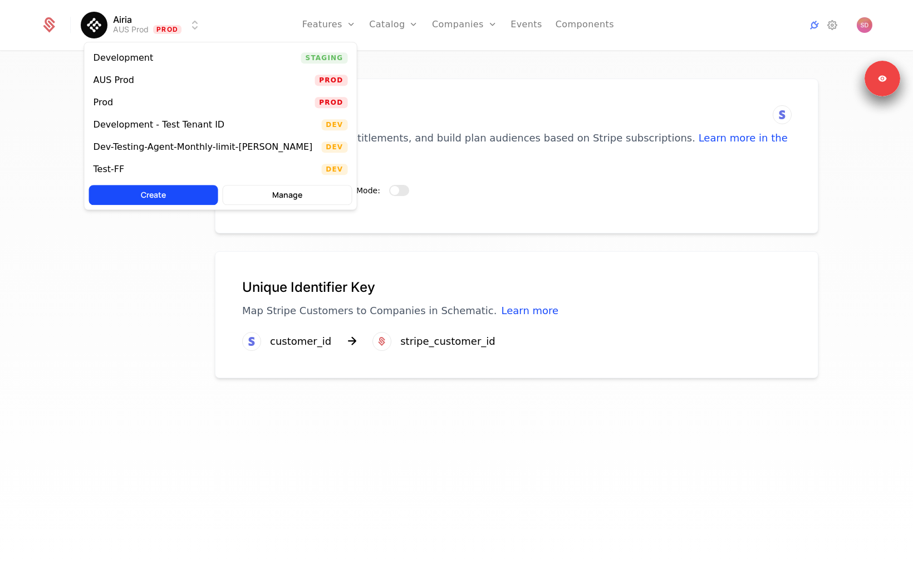
click at [144, 37] on html "Airia AUS Prod Prod Features Features Flags Catalog Plans Add Ons Credits Confi…" at bounding box center [456, 281] width 913 height 562
click at [140, 100] on div "Prod Prod" at bounding box center [221, 102] width 272 height 22
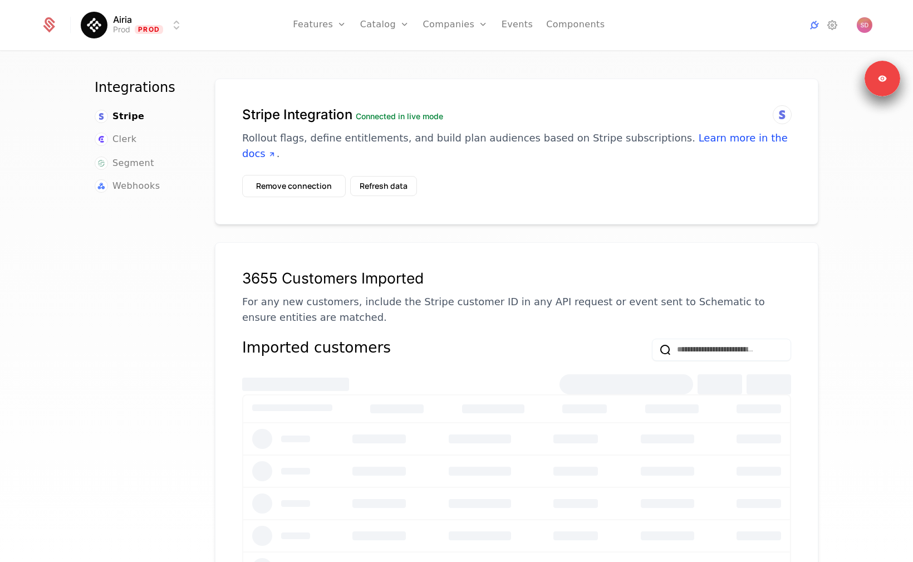
click at [386, 176] on button "Refresh data" at bounding box center [383, 186] width 67 height 20
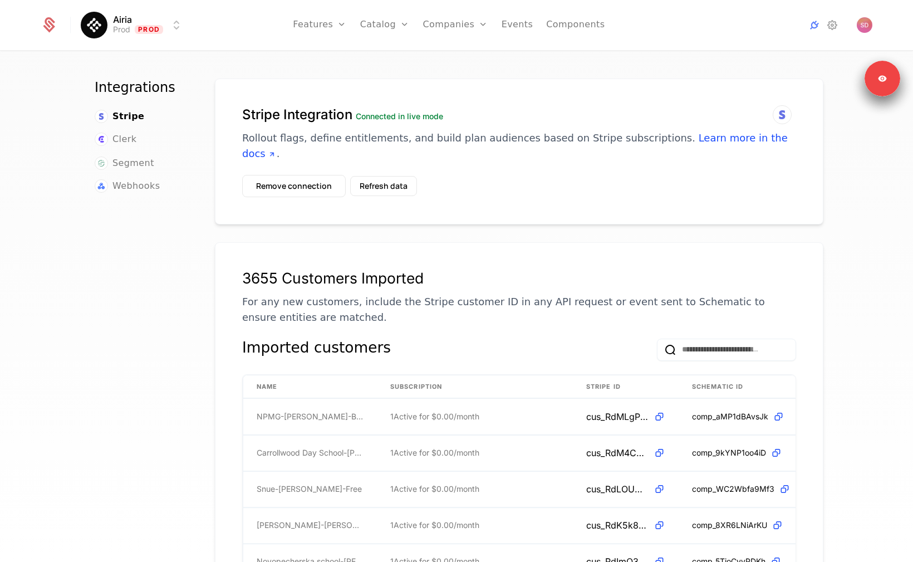
click at [141, 18] on html "Airia Prod Prod Features Features Flags Catalog Plans Add Ons Credits Configura…" at bounding box center [456, 281] width 913 height 562
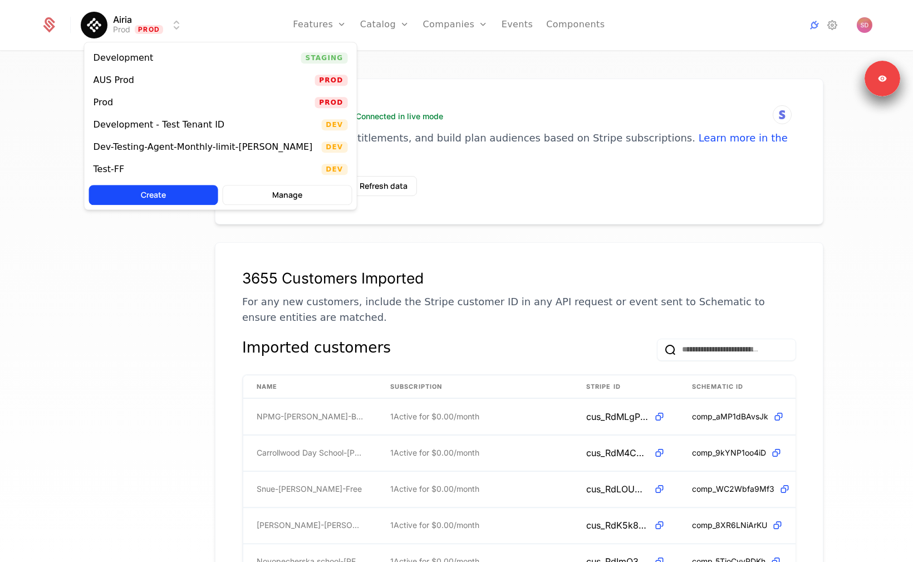
click at [165, 65] on div "Development Staging" at bounding box center [221, 58] width 272 height 22
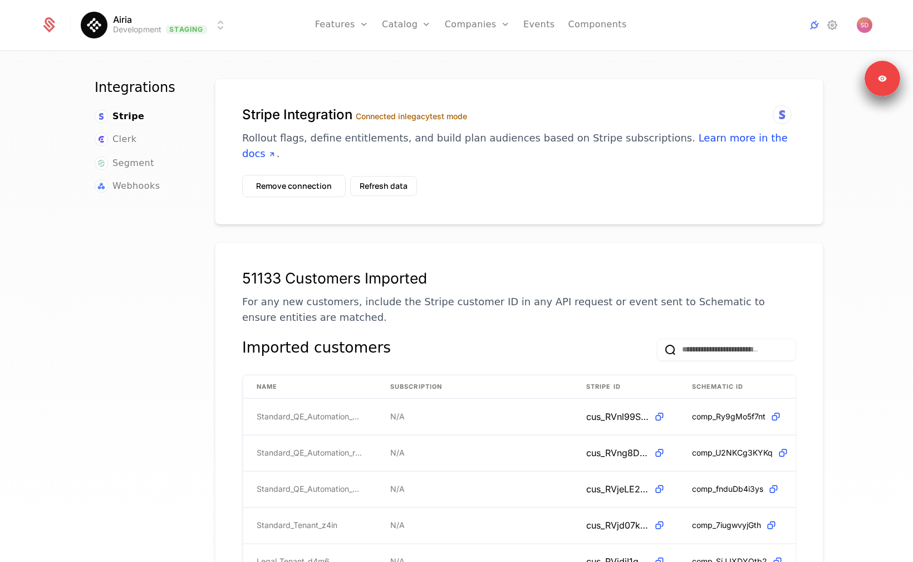
click at [397, 176] on button "Refresh data" at bounding box center [383, 186] width 67 height 20
click at [190, 26] on html "Airia Development Staging Features Features Flags Catalog Plans Add Ons Credits…" at bounding box center [456, 281] width 913 height 562
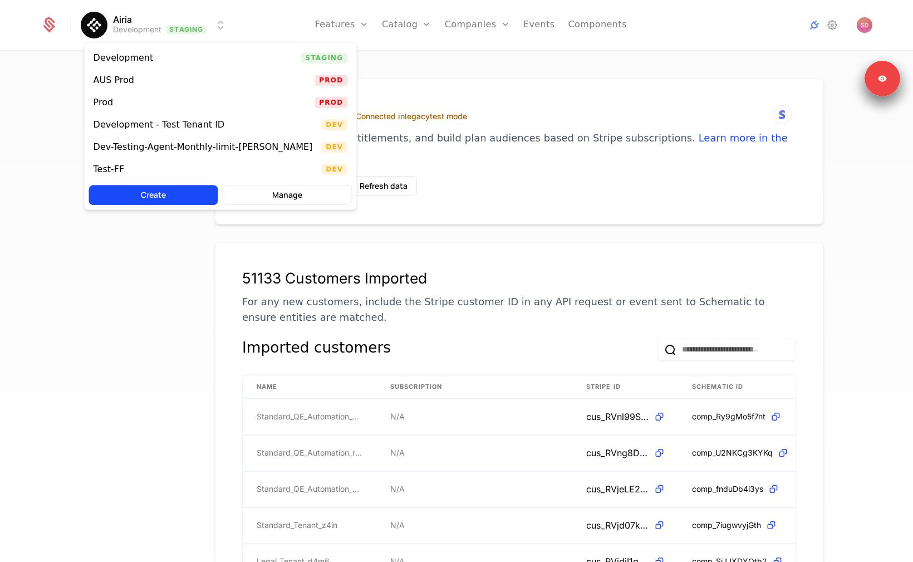
click at [169, 129] on div "Development - Test Tenant ID" at bounding box center [159, 124] width 131 height 9
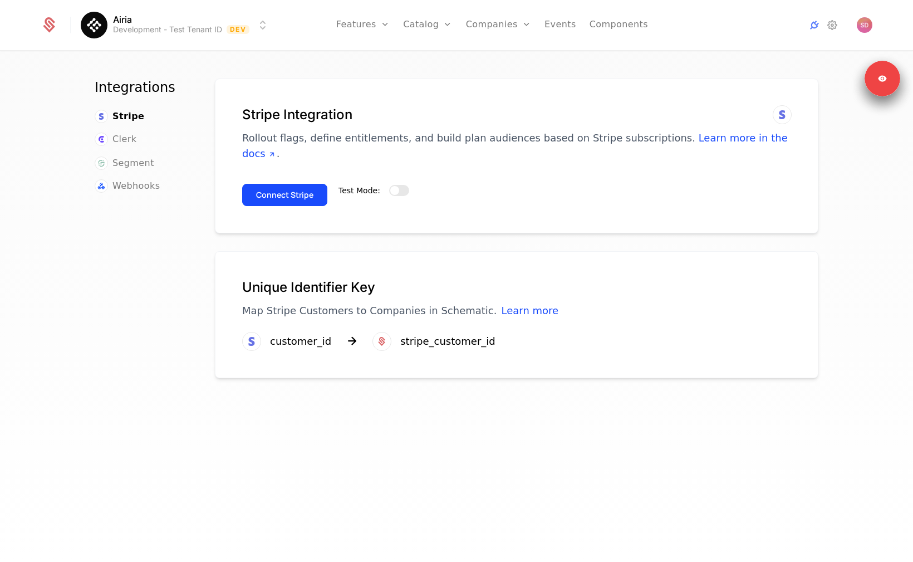
click at [158, 8] on div "Airia Development - Test Tenant ID Dev Features Features Flags Catalog Plans Ad…" at bounding box center [457, 25] width 832 height 50
click at [157, 23] on html "Airia Development - Test Tenant ID Dev Features Features Flags Catalog Plans Ad…" at bounding box center [456, 281] width 913 height 562
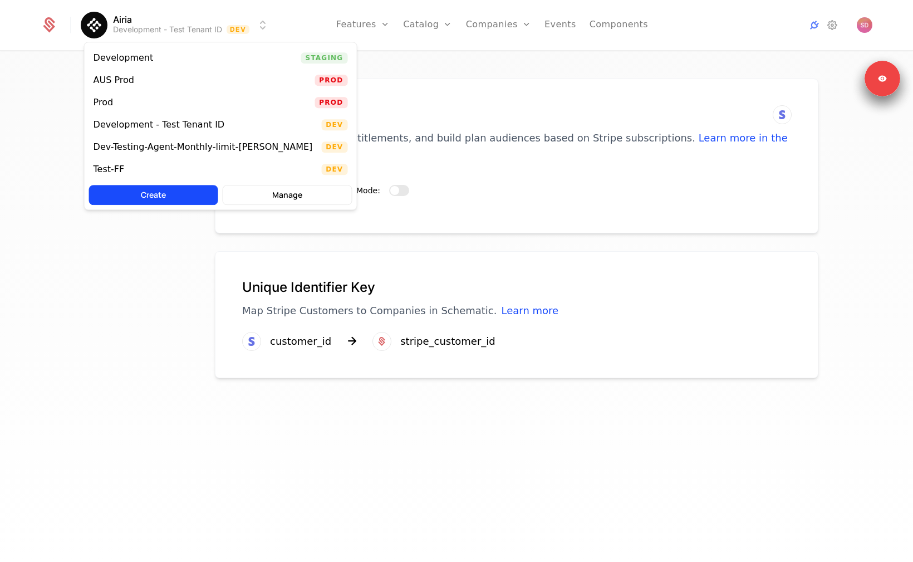
click at [163, 143] on div "Dev-Testing-Agent-Monthly-limit-[PERSON_NAME]" at bounding box center [203, 147] width 219 height 9
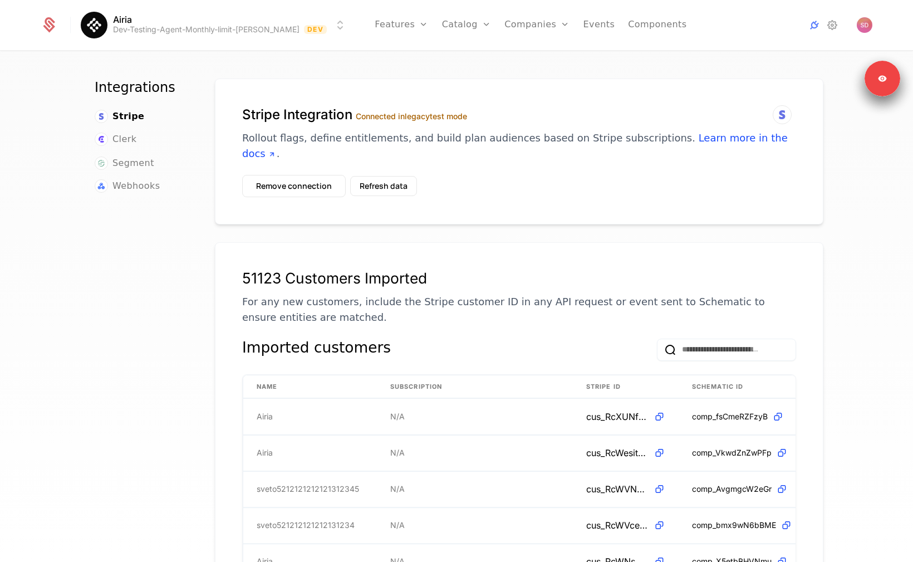
click at [396, 176] on button "Refresh data" at bounding box center [383, 186] width 67 height 20
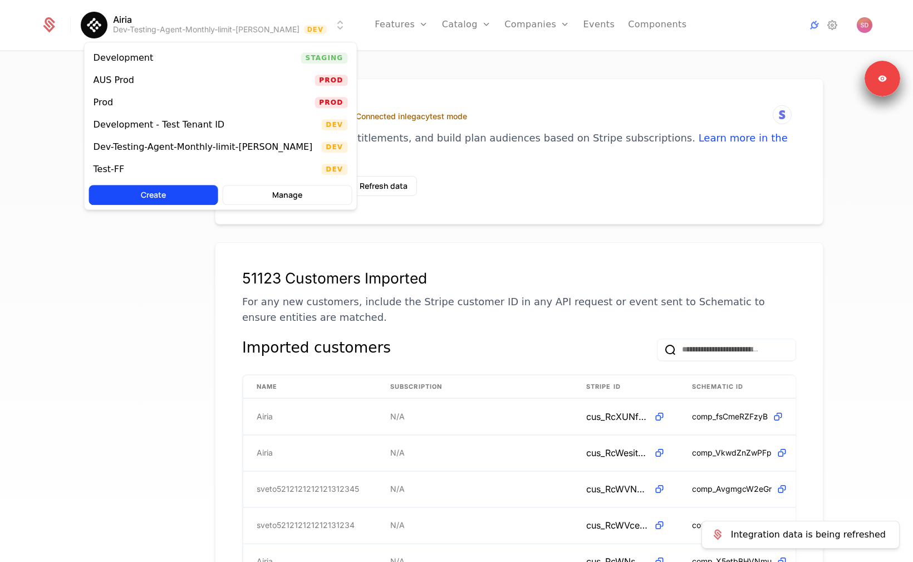
click at [200, 23] on html "Airia Dev-Testing-Agent-Monthly-limit-[PERSON_NAME] Features Features Flags Cat…" at bounding box center [456, 281] width 913 height 562
click at [183, 162] on div "Test-FF Dev" at bounding box center [221, 169] width 272 height 22
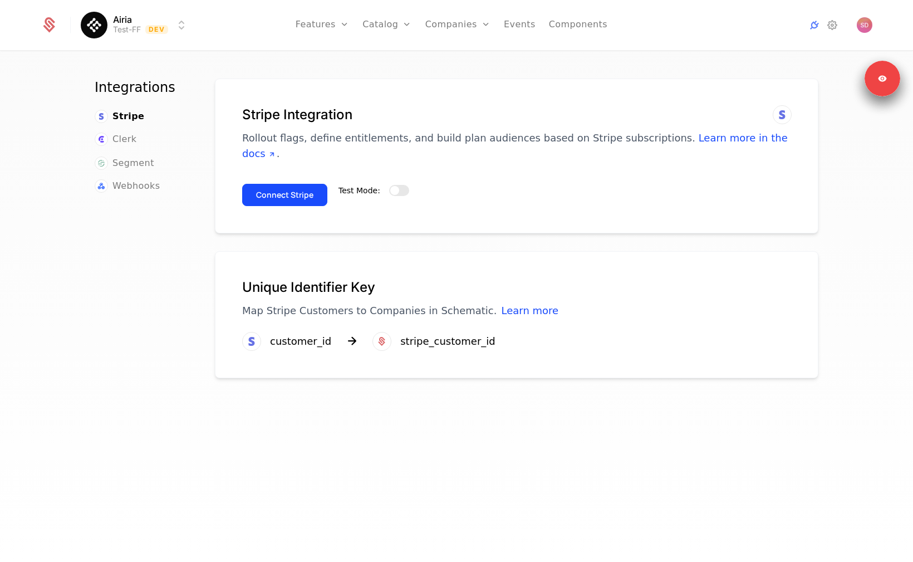
click at [138, 38] on div "Airia Test-FF Dev Features Features Flags Catalog Plans Add Ons Credits Configu…" at bounding box center [457, 25] width 832 height 50
click at [139, 33] on html "Airia Test-FF Dev Features Features Flags Catalog Plans Add Ons Credits Configu…" at bounding box center [456, 281] width 913 height 562
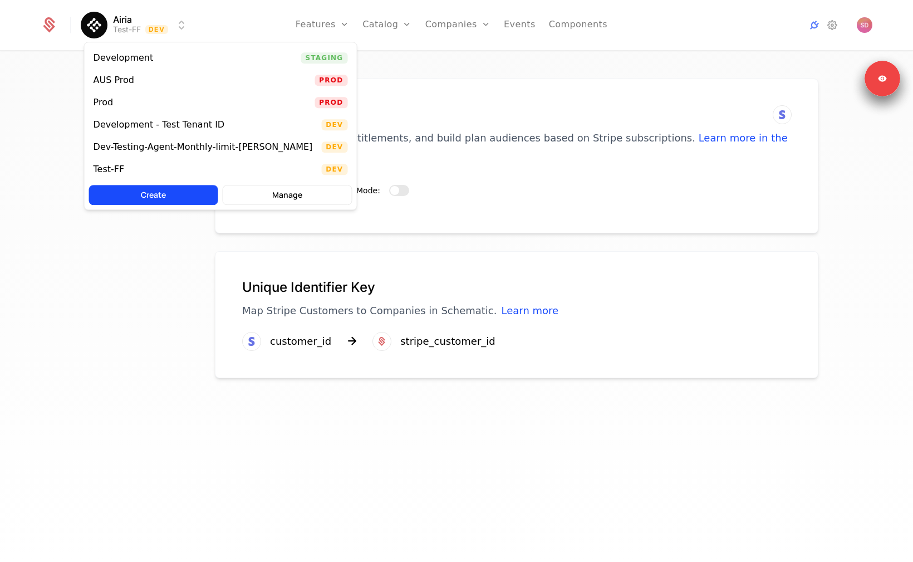
click at [173, 84] on div "AUS Prod Prod" at bounding box center [221, 80] width 272 height 22
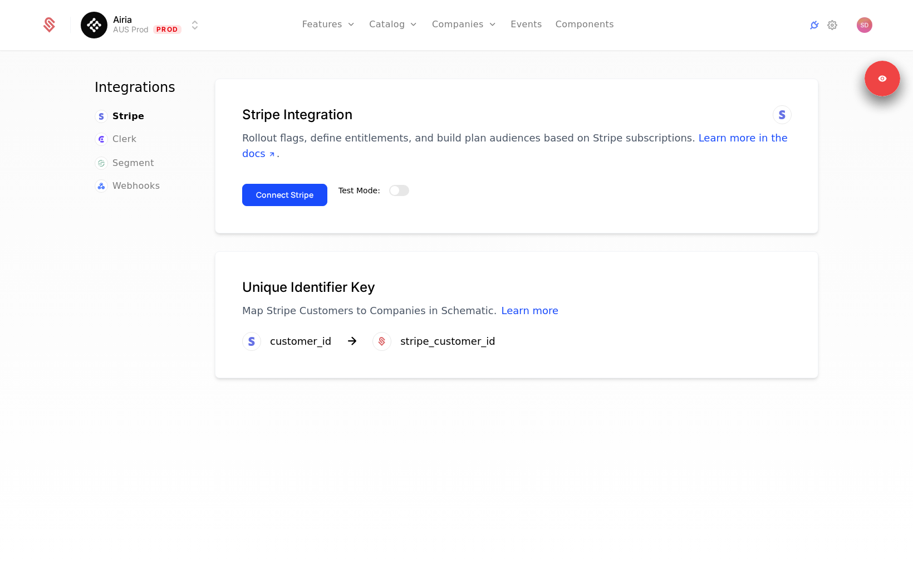
click at [180, 26] on html "Airia AUS Prod Prod Features Features Flags Catalog Plans Add Ons Credits Confi…" at bounding box center [456, 281] width 913 height 562
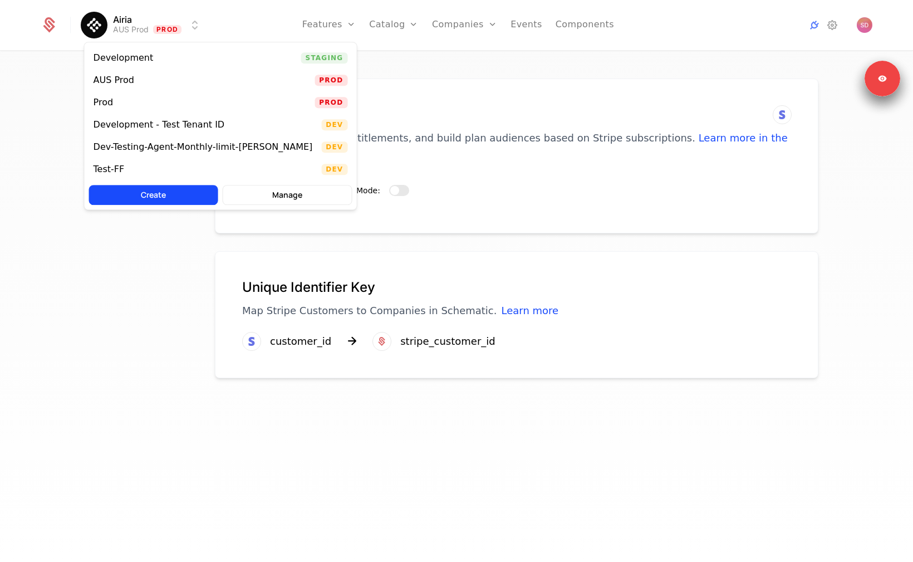
click at [177, 96] on div "Prod Prod" at bounding box center [221, 102] width 272 height 22
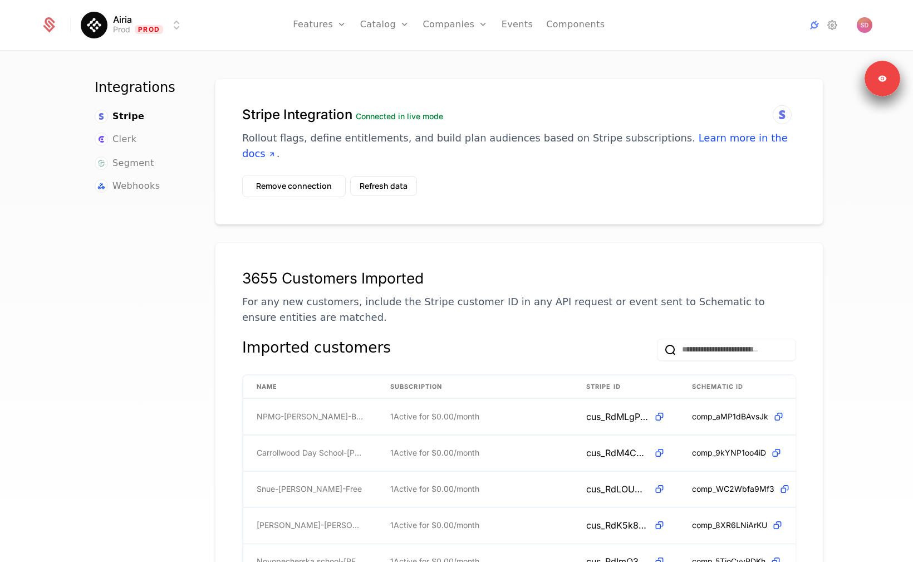
click at [324, 61] on div "Integrations Stripe Clerk Segment Webhooks Stripe Integration Connected in live…" at bounding box center [456, 310] width 913 height 517
